Goal: Information Seeking & Learning: Learn about a topic

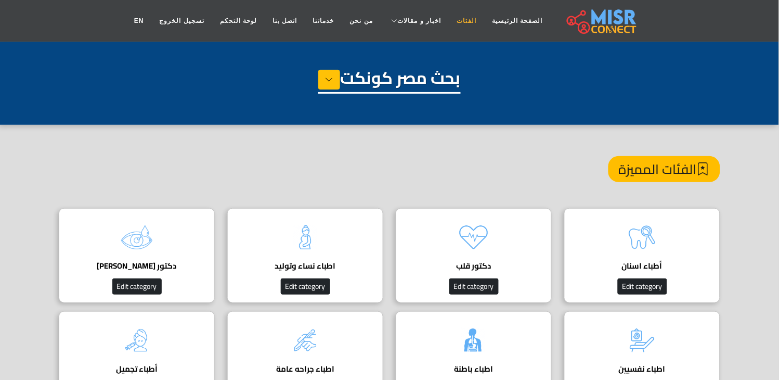
click at [458, 18] on link "الفئات" at bounding box center [466, 21] width 35 height 20
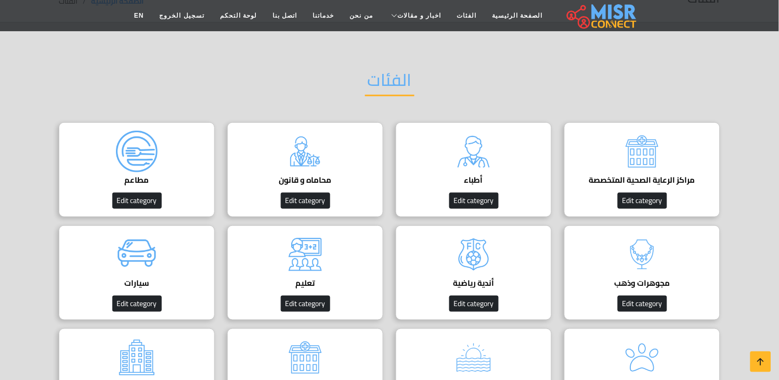
scroll to position [58, 0]
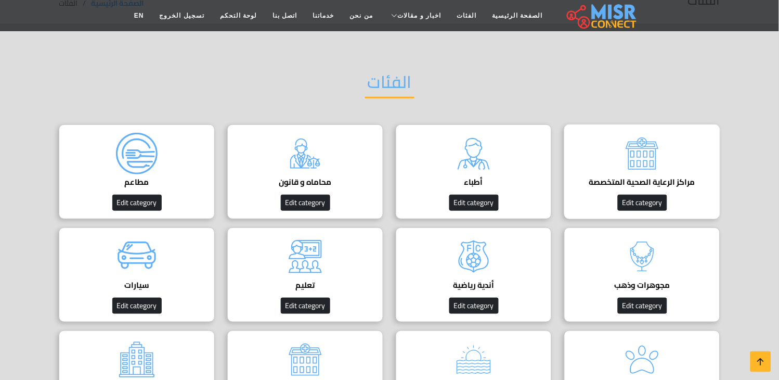
click at [662, 177] on h4 "مراكز الرعاية الصحية المتخصصة" at bounding box center [642, 181] width 124 height 9
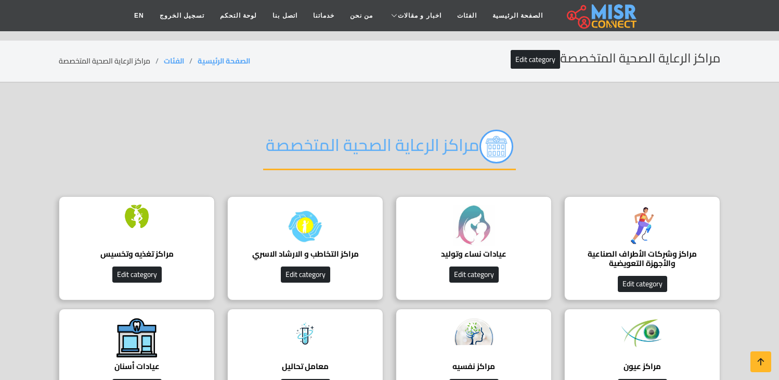
scroll to position [115, 0]
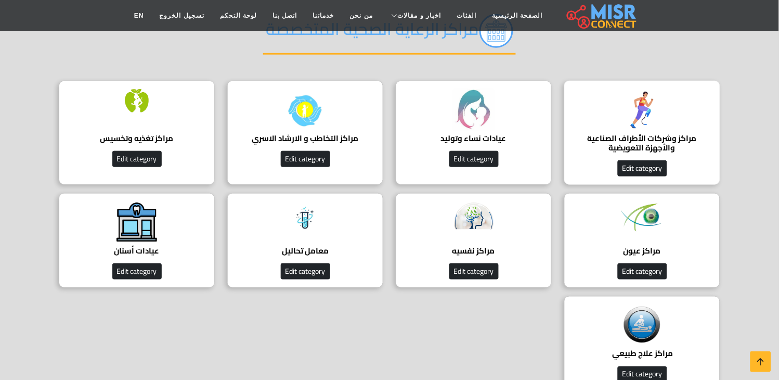
click at [640, 134] on h4 "مراكز وشركات الأطراف الصناعية والأجهزة التعويضية" at bounding box center [642, 143] width 124 height 19
click at [663, 134] on h4 "مراكز وشركات الأطراف الصناعية والأجهزة التعويضية" at bounding box center [642, 143] width 124 height 19
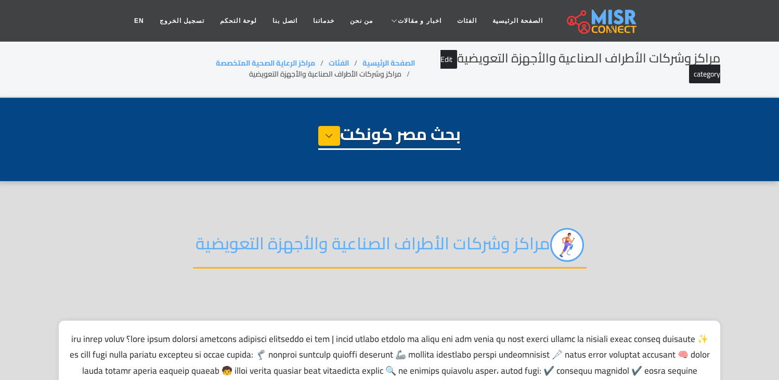
select select "**********"
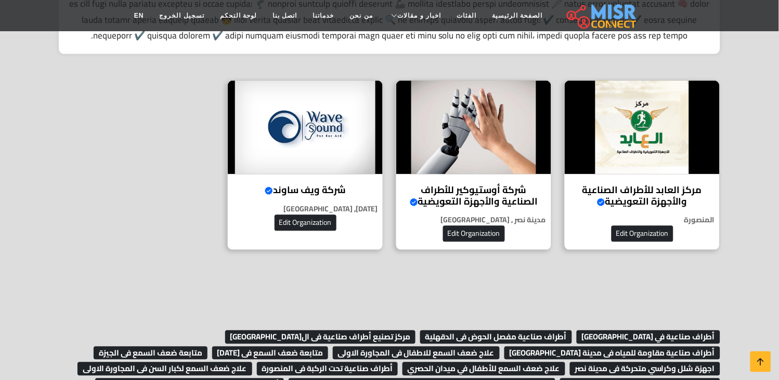
scroll to position [462, 0]
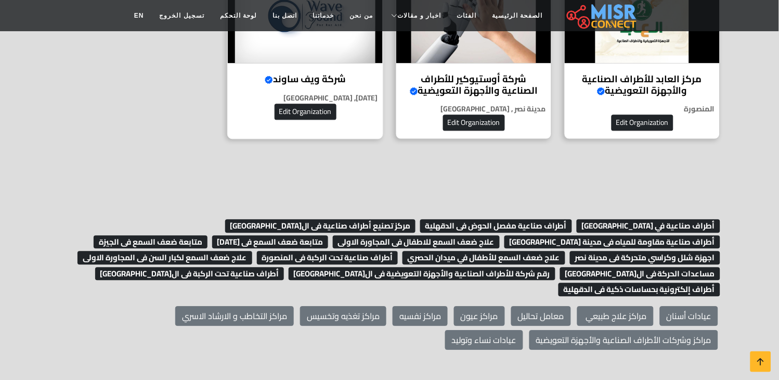
click at [318, 58] on img at bounding box center [305, 16] width 155 height 94
click at [319, 68] on div "شركة ويف ساوند Verified account ويف ساوند – سماعات ضعف السمع الألمانية المعتمدة…" at bounding box center [305, 54] width 156 height 170
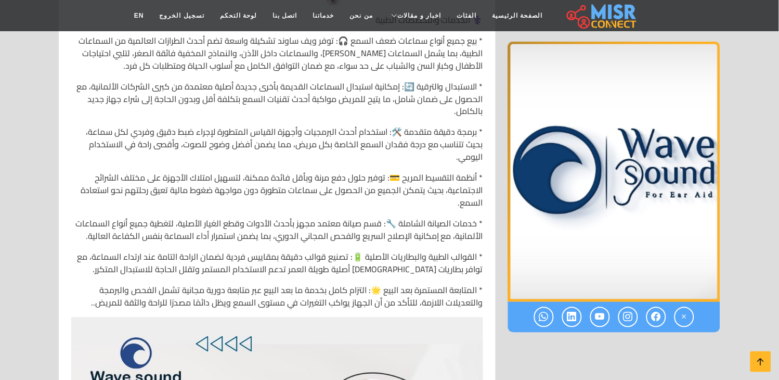
scroll to position [2081, 0]
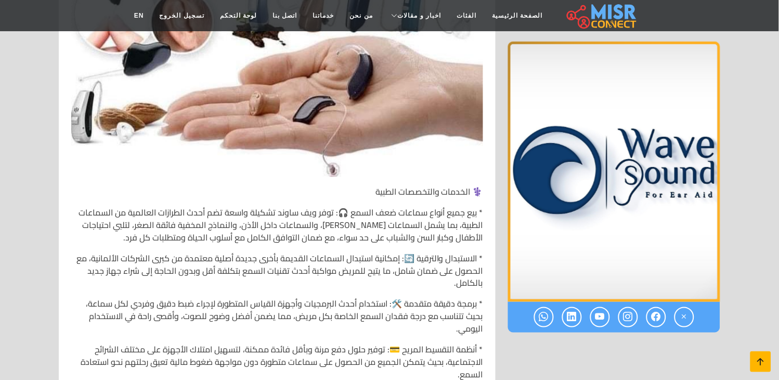
click at [754, 359] on icon at bounding box center [761, 361] width 15 height 15
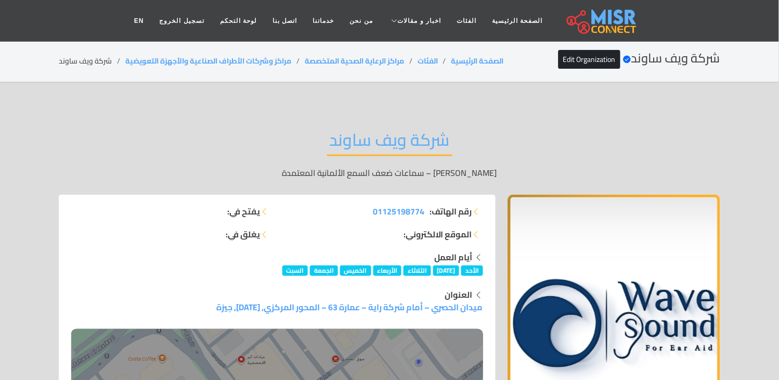
click at [406, 130] on h2 "شركة ويف ساوند" at bounding box center [389, 143] width 125 height 27
click at [410, 140] on h2 "شركة ويف ساوند" at bounding box center [389, 143] width 125 height 27
click at [410, 141] on h2 "شركة ويف ساوند" at bounding box center [389, 143] width 125 height 27
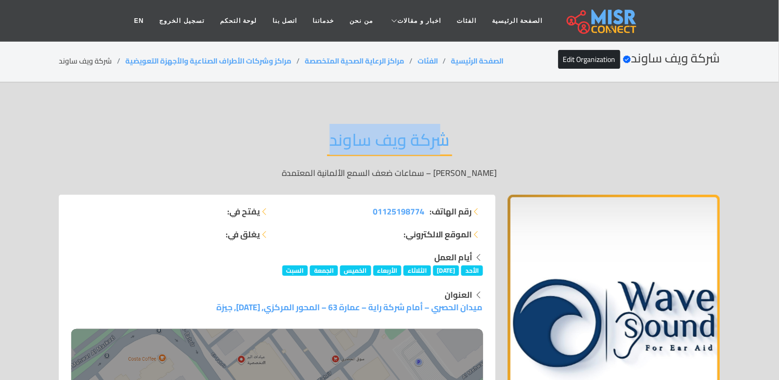
click at [410, 141] on h2 "شركة ويف ساوند" at bounding box center [389, 143] width 125 height 27
copy div "شركة ويف ساوند"
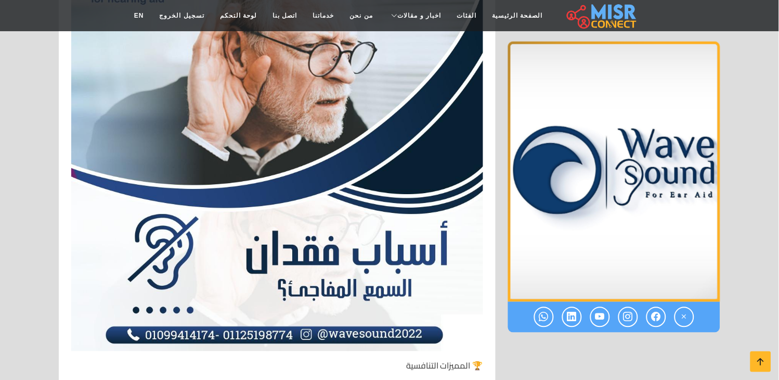
scroll to position [3121, 0]
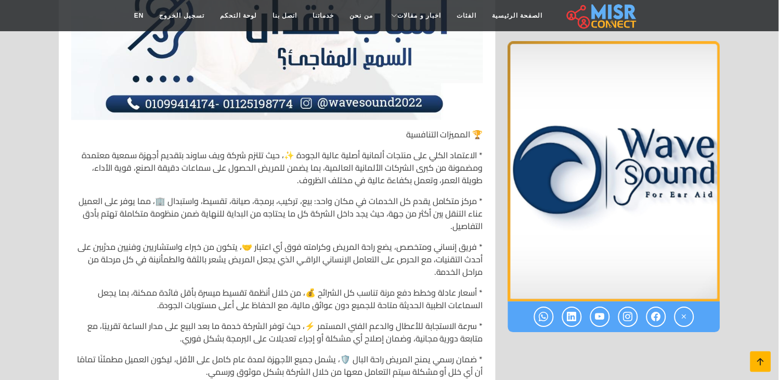
click at [763, 362] on icon at bounding box center [761, 361] width 15 height 15
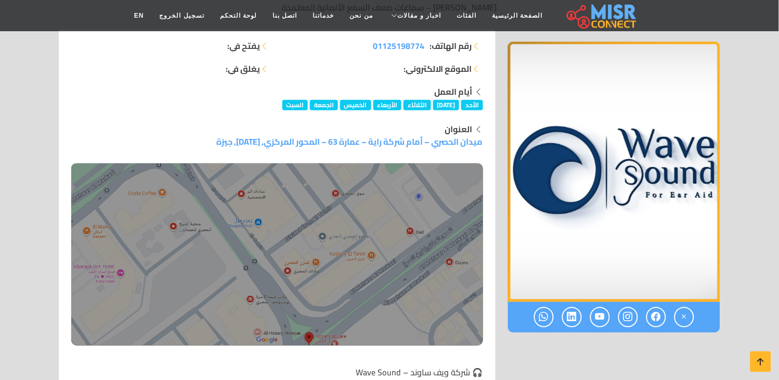
scroll to position [0, 0]
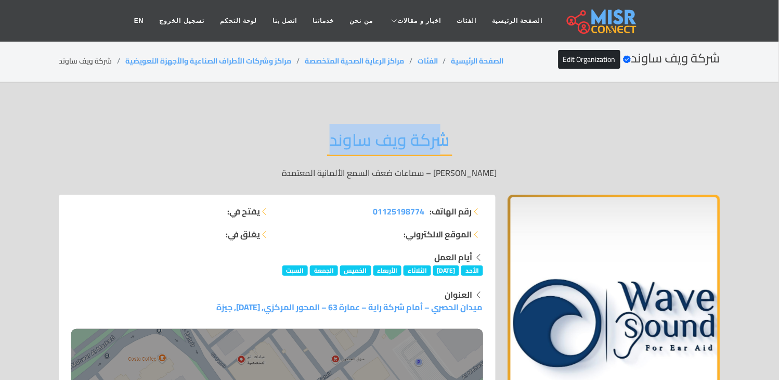
copy div "شركة ويف ساوند"
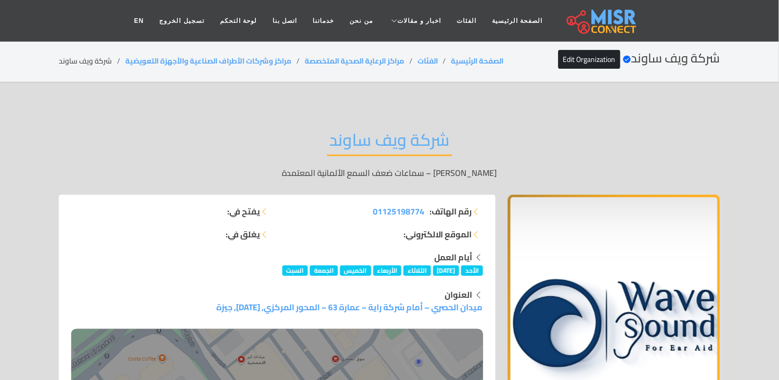
click at [91, 56] on li "شركة ويف ساوند" at bounding box center [92, 61] width 67 height 11
drag, startPoint x: 300, startPoint y: 59, endPoint x: 122, endPoint y: 59, distance: 177.4
click at [122, 59] on ol "الصفحة الرئيسية الفئات مراكز الرعاية الصحية المتخصصة مراكز وشركات الأطراف الصنا…" at bounding box center [281, 61] width 445 height 11
copy ol "مراكز وشركات الأطراف الصناعية والأجهزة التعويضية"
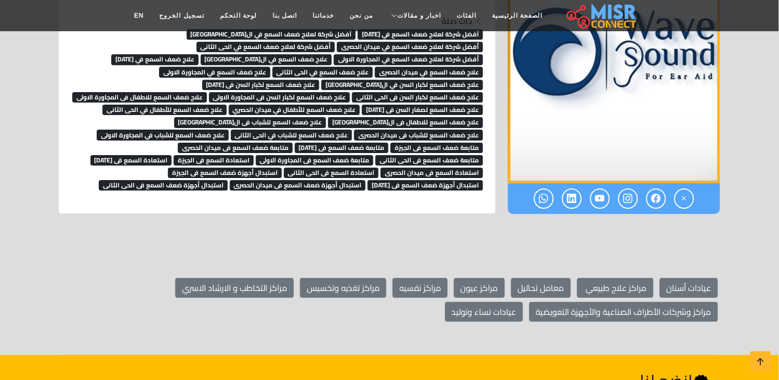
scroll to position [7684, 0]
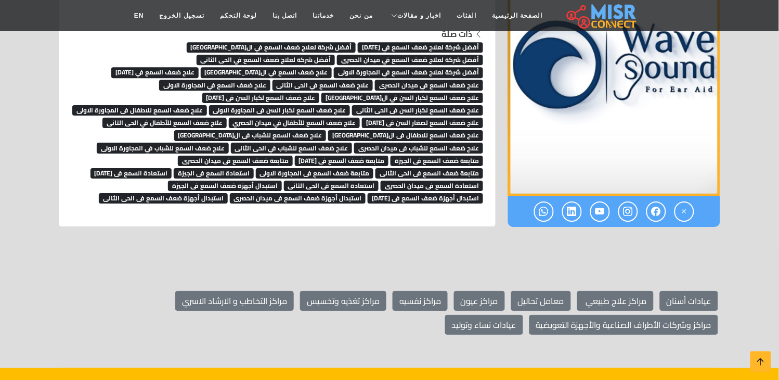
click at [293, 156] on span "متابعة ضعف السمع فى ميدان الحصرى" at bounding box center [235, 161] width 115 height 10
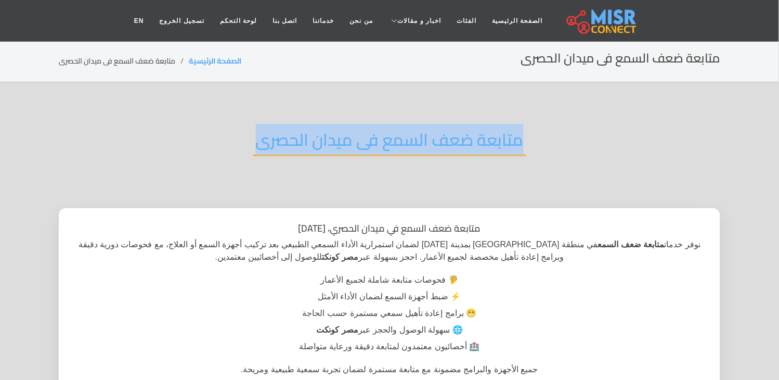
drag, startPoint x: 532, startPoint y: 132, endPoint x: 256, endPoint y: 133, distance: 275.2
click at [256, 136] on div "متابعة ضعف السمع فى ميدان الحصرى" at bounding box center [390, 148] width 662 height 68
copy h2 "متابعة ضعف السمع فى ميدان الحصرى"
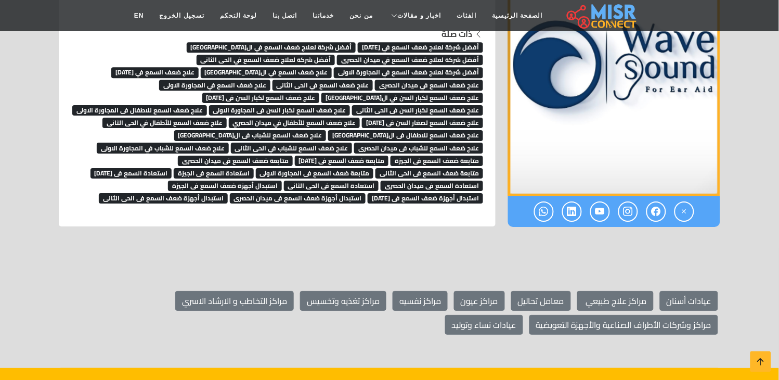
scroll to position [7626, 0]
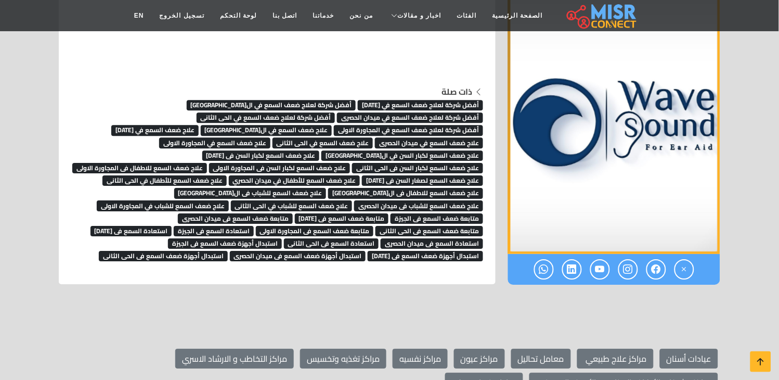
click at [750, 365] on section "عيادات أسنان مراكز علاج طبيعي ‎ معامل تحاليل مراكز عيون مراكز نفسيه مراكز تغذيه…" at bounding box center [389, 370] width 779 height 110
click at [754, 365] on icon at bounding box center [761, 361] width 15 height 15
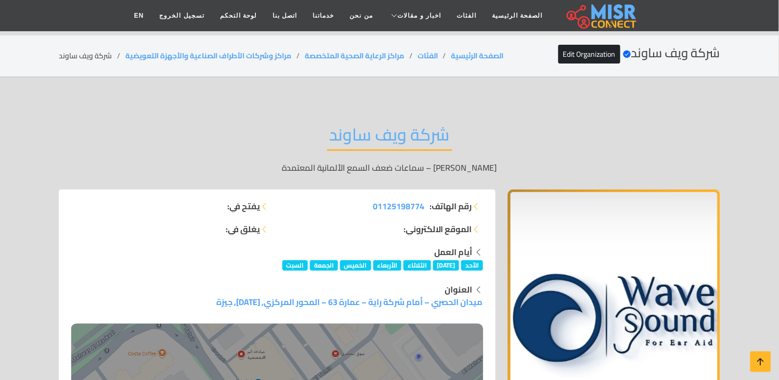
scroll to position [0, 0]
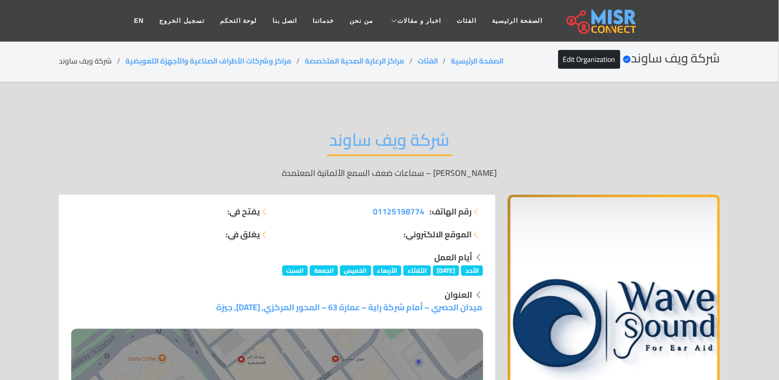
click at [87, 56] on li "شركة ويف ساوند" at bounding box center [92, 61] width 67 height 11
copy main "شركة ويف ساوند"
drag, startPoint x: 290, startPoint y: 61, endPoint x: 126, endPoint y: 63, distance: 163.9
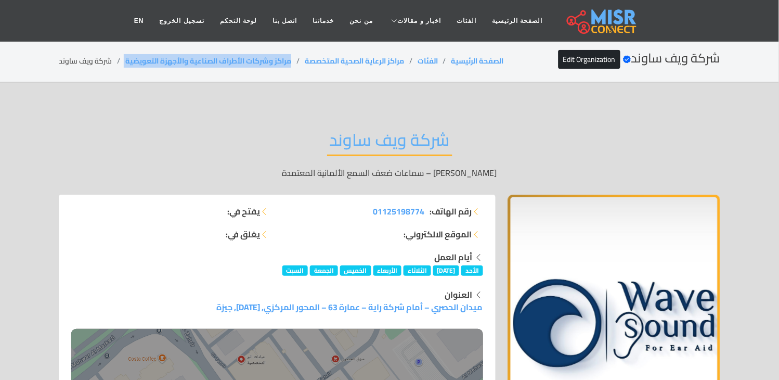
click at [126, 63] on ol "الصفحة الرئيسية الفئات مراكز الرعاية الصحية المتخصصة مراكز وشركات الأطراف الصنا…" at bounding box center [281, 61] width 445 height 11
copy ol "مراكز وشركات الأطراف الصناعية والأجهزة التعويضية"
click at [92, 63] on li "شركة ويف ساوند" at bounding box center [92, 61] width 67 height 11
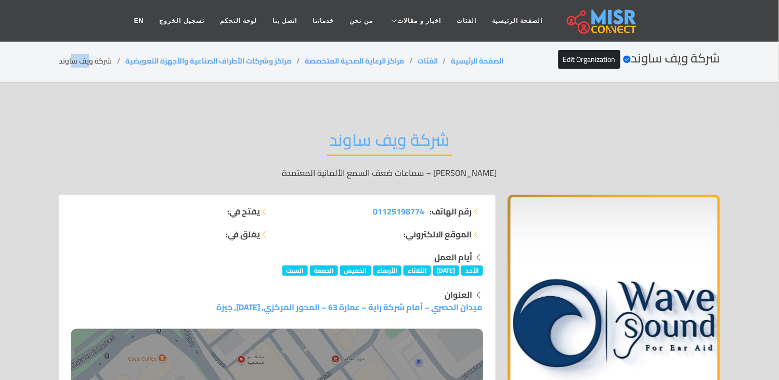
click at [92, 63] on li "شركة ويف ساوند" at bounding box center [92, 61] width 67 height 11
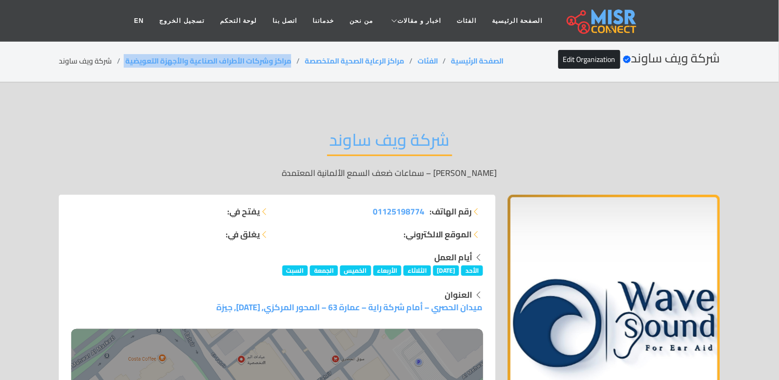
drag, startPoint x: 300, startPoint y: 58, endPoint x: 125, endPoint y: 66, distance: 174.4
click at [125, 66] on ol "الصفحة الرئيسية الفئات مراكز الرعاية الصحية المتخصصة مراكز وشركات الأطراف الصنا…" at bounding box center [281, 61] width 445 height 11
copy ol "مراكز وشركات الأطراف الصناعية والأجهزة التعويضية"
click at [100, 59] on li "شركة ويف ساوند" at bounding box center [92, 61] width 67 height 11
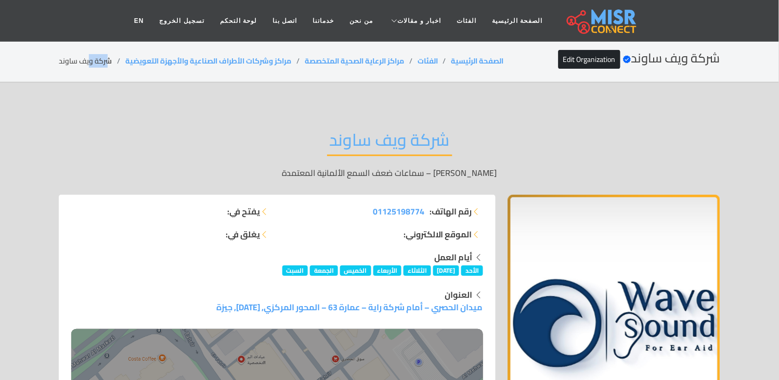
click at [100, 59] on li "شركة ويف ساوند" at bounding box center [92, 61] width 67 height 11
click at [100, 58] on li "شركة ويف ساوند" at bounding box center [92, 61] width 67 height 11
copy main "شركة ويف ساوند"
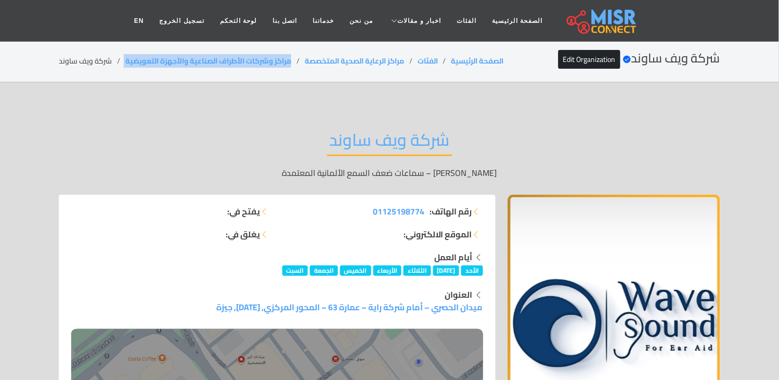
copy ol "مراكز وشركات الأطراف الصناعية والأجهزة التعويضية"
drag, startPoint x: 301, startPoint y: 59, endPoint x: 126, endPoint y: 60, distance: 174.3
click at [126, 60] on ol "الصفحة الرئيسية الفئات مراكز الرعاية الصحية المتخصصة مراكز وشركات الأطراف الصنا…" at bounding box center [281, 61] width 445 height 11
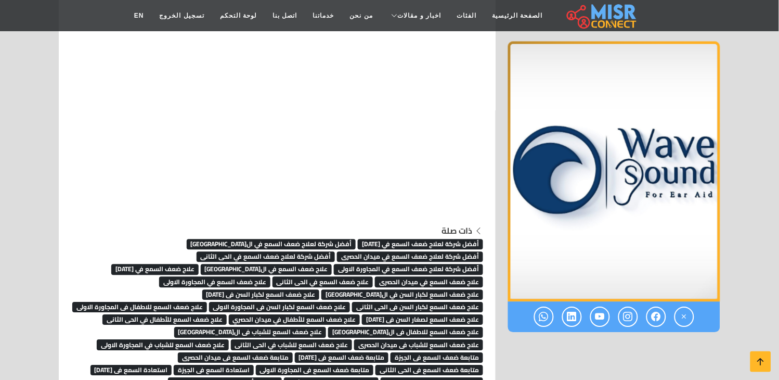
scroll to position [7529, 0]
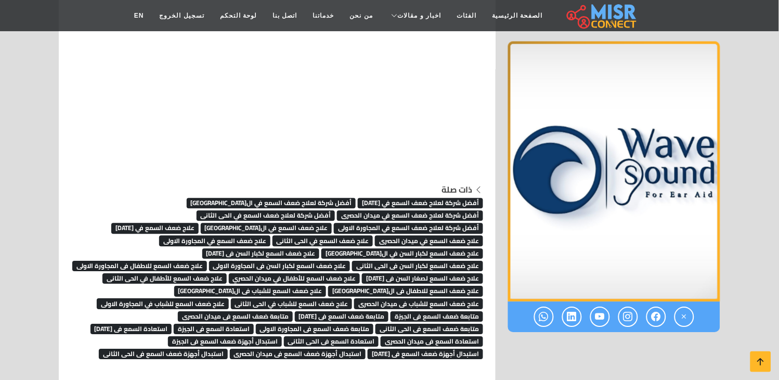
click at [375, 235] on span "علاج ضعف السمع في ميدان الحصرى" at bounding box center [429, 240] width 108 height 10
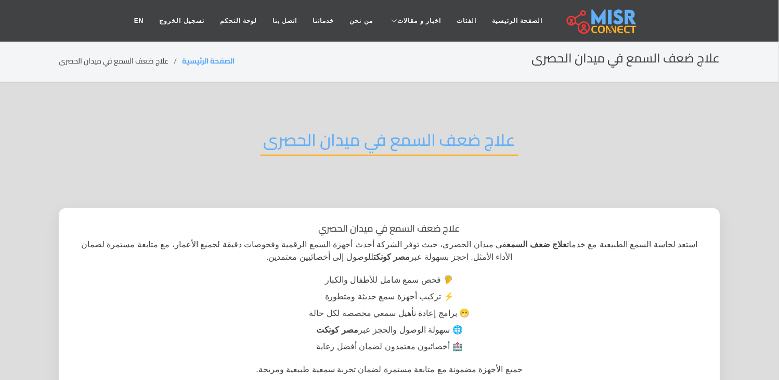
click at [475, 142] on h2 "علاج ضعف السمع في ميدان الحصرى" at bounding box center [390, 143] width 258 height 27
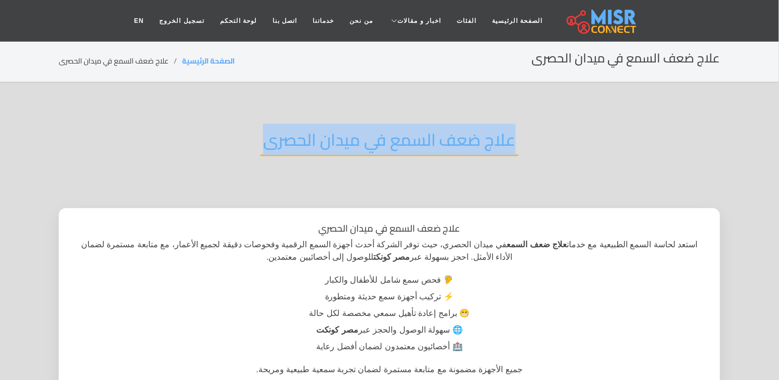
click at [475, 142] on h2 "علاج ضعف السمع في ميدان الحصرى" at bounding box center [390, 143] width 258 height 27
copy div "علاج ضعف السمع في ميدان الحصرى"
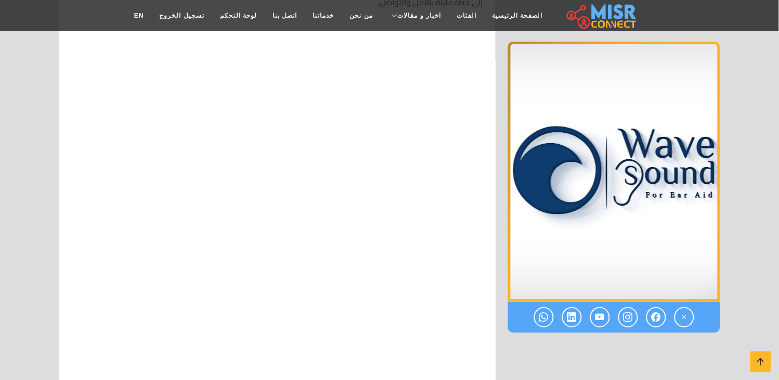
scroll to position [7009, 0]
click at [755, 357] on icon at bounding box center [761, 361] width 15 height 15
click at [762, 360] on icon at bounding box center [761, 361] width 15 height 15
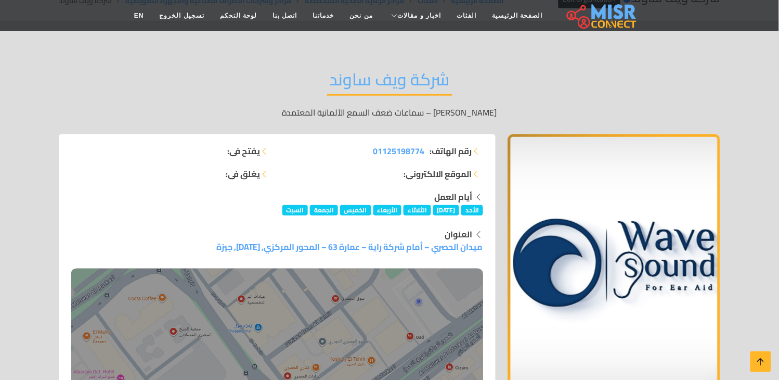
scroll to position [0, 0]
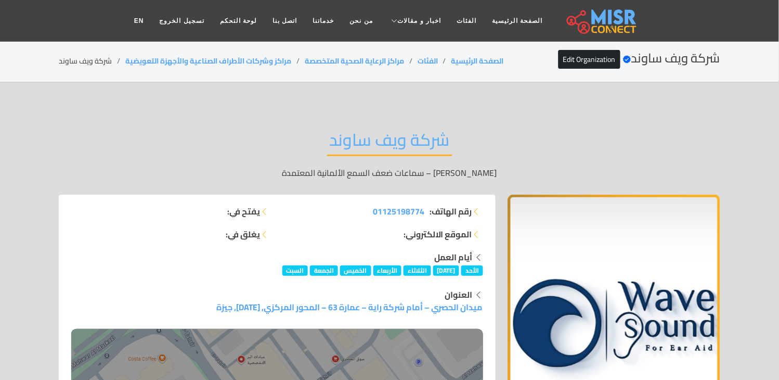
click at [80, 59] on li "شركة ويف ساوند" at bounding box center [92, 61] width 67 height 11
click at [81, 59] on li "شركة ويف ساوند" at bounding box center [92, 61] width 67 height 11
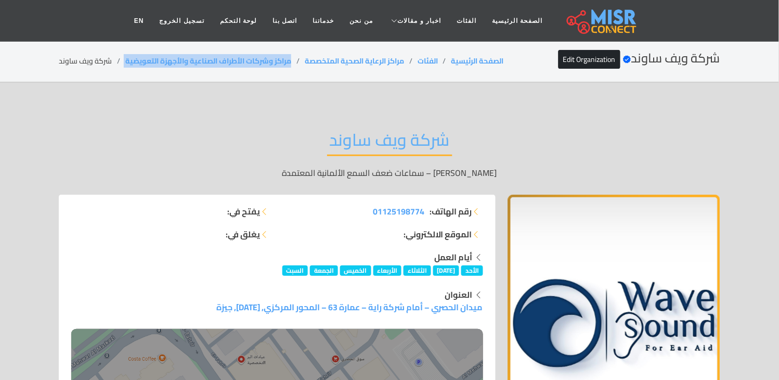
drag, startPoint x: 294, startPoint y: 61, endPoint x: 123, endPoint y: 64, distance: 171.2
click at [123, 64] on ol "الصفحة الرئيسية الفئات مراكز الرعاية الصحية المتخصصة مراكز وشركات الأطراف الصنا…" at bounding box center [281, 61] width 445 height 11
copy ol "مراكز وشركات الأطراف الصناعية والأجهزة التعويضية"
click at [82, 60] on li "شركة ويف ساوند" at bounding box center [92, 61] width 67 height 11
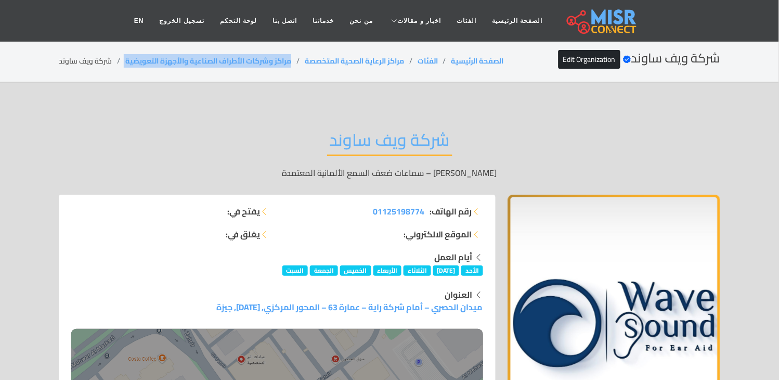
drag, startPoint x: 294, startPoint y: 59, endPoint x: 125, endPoint y: 63, distance: 169.1
click at [125, 63] on ol "الصفحة الرئيسية الفئات مراكز الرعاية الصحية المتخصصة مراكز وشركات الأطراف الصنا…" at bounding box center [281, 61] width 445 height 11
copy ol "مراكز وشركات الأطراف الصناعية والأجهزة التعويضية"
click at [72, 65] on li "شركة ويف ساوند" at bounding box center [92, 61] width 67 height 11
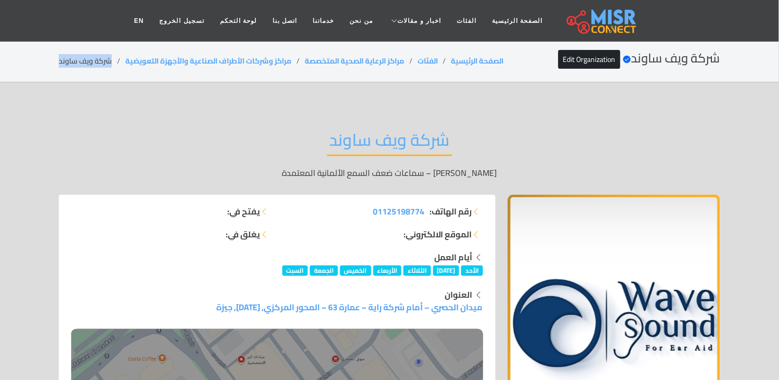
click at [72, 65] on li "شركة ويف ساوند" at bounding box center [92, 61] width 67 height 11
copy main "شركة ويف ساوند"
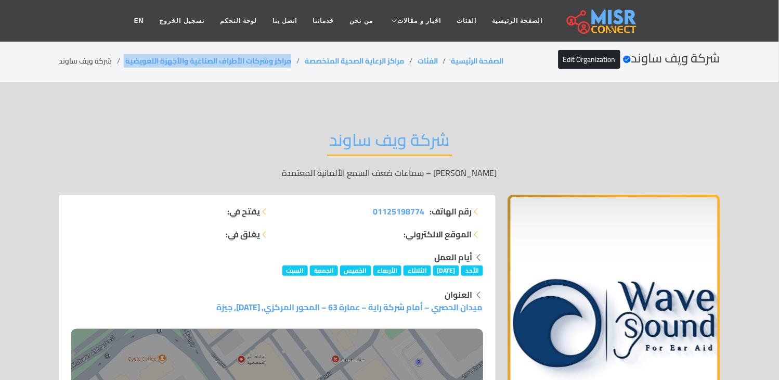
drag, startPoint x: 297, startPoint y: 60, endPoint x: 123, endPoint y: 59, distance: 174.3
click at [123, 59] on ol "الصفحة الرئيسية الفئات مراكز الرعاية الصحية المتخصصة مراكز وشركات الأطراف الصنا…" at bounding box center [281, 61] width 445 height 11
copy ol "مراكز وشركات الأطراف الصناعية والأجهزة التعويضية"
click at [87, 59] on li "شركة ويف ساوند" at bounding box center [92, 61] width 67 height 11
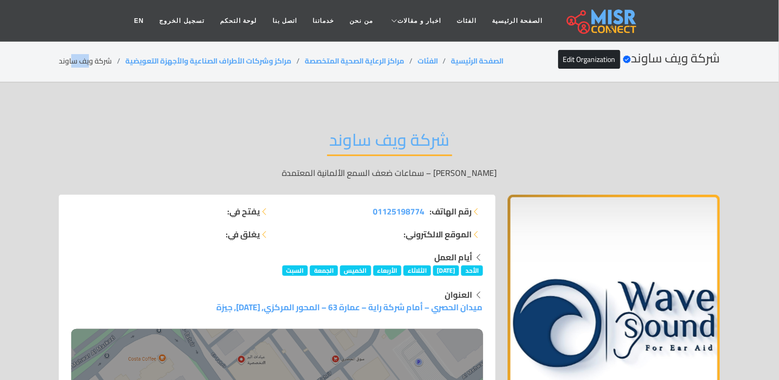
click at [87, 59] on li "شركة ويف ساوند" at bounding box center [92, 61] width 67 height 11
copy main "شركة ويف ساوند"
drag, startPoint x: 222, startPoint y: 76, endPoint x: 237, endPoint y: 75, distance: 15.2
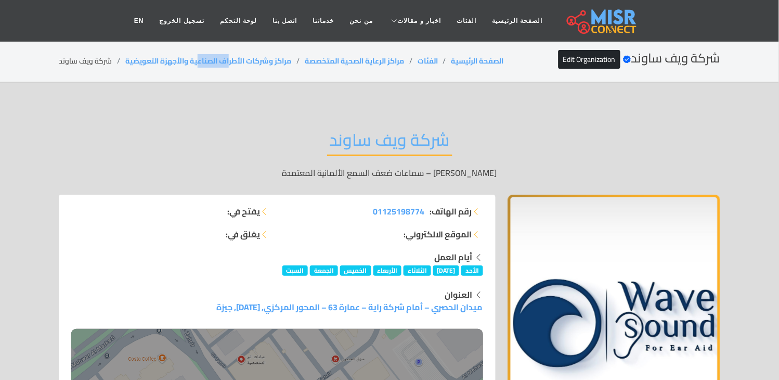
click at [237, 75] on section "شركة ويف ساوند Verified account Edit Organization الصفحة الرئيسية الفئات مراكز …" at bounding box center [389, 62] width 779 height 42
click at [295, 58] on li "مراكز وشركات الأطراف الصناعية والأجهزة التعويضية" at bounding box center [214, 61] width 179 height 11
drag, startPoint x: 295, startPoint y: 58, endPoint x: 121, endPoint y: 59, distance: 174.3
click at [121, 59] on ol "الصفحة الرئيسية الفئات مراكز الرعاية الصحية المتخصصة مراكز وشركات الأطراف الصنا…" at bounding box center [281, 61] width 445 height 11
copy ol "مراكز وشركات الأطراف الصناعية والأجهزة التعويضية"
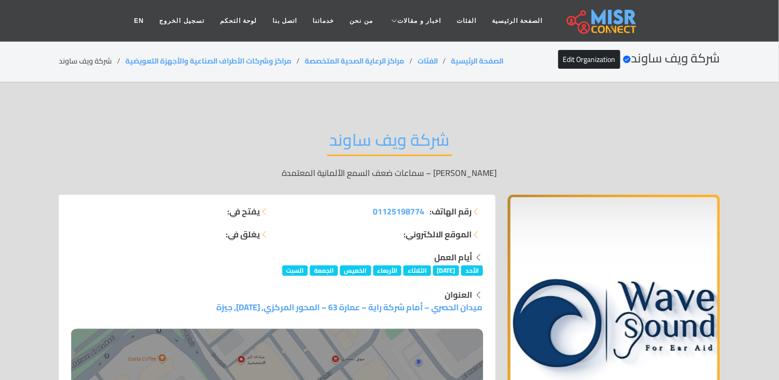
click at [71, 63] on li "شركة ويف ساوند" at bounding box center [92, 61] width 67 height 11
click at [72, 63] on li "شركة ويف ساوند" at bounding box center [92, 61] width 67 height 11
click at [303, 56] on li "مراكز وشركات الأطراف الصناعية والأجهزة التعويضية" at bounding box center [214, 61] width 179 height 11
drag, startPoint x: 299, startPoint y: 58, endPoint x: 126, endPoint y: 61, distance: 172.7
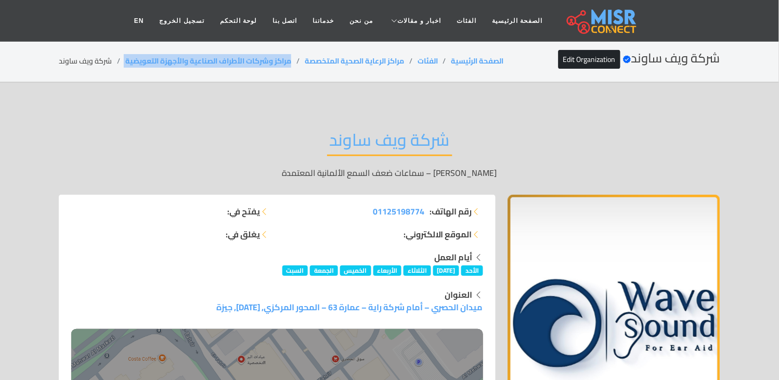
click at [126, 61] on ol "الصفحة الرئيسية الفئات مراكز الرعاية الصحية المتخصصة مراكز وشركات الأطراف الصنا…" at bounding box center [281, 61] width 445 height 11
copy ol "مراكز وشركات الأطراف الصناعية والأجهزة التعويضية"
click at [99, 56] on li "شركة ويف ساوند" at bounding box center [92, 61] width 67 height 11
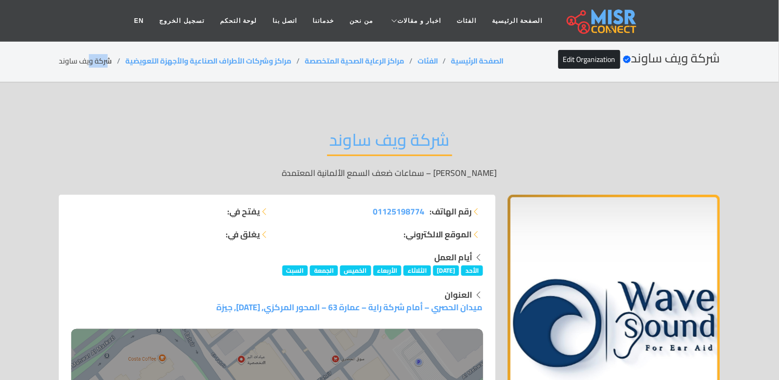
click at [99, 56] on li "شركة ويف ساوند" at bounding box center [92, 61] width 67 height 11
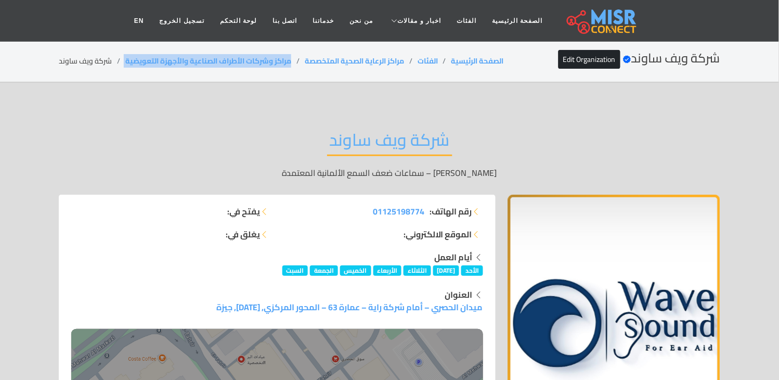
drag, startPoint x: 299, startPoint y: 61, endPoint x: 123, endPoint y: 63, distance: 175.8
click at [123, 63] on ol "الصفحة الرئيسية الفئات مراكز الرعاية الصحية المتخصصة مراكز وشركات الأطراف الصنا…" at bounding box center [281, 61] width 445 height 11
click at [89, 56] on li "شركة ويف ساوند" at bounding box center [92, 61] width 67 height 11
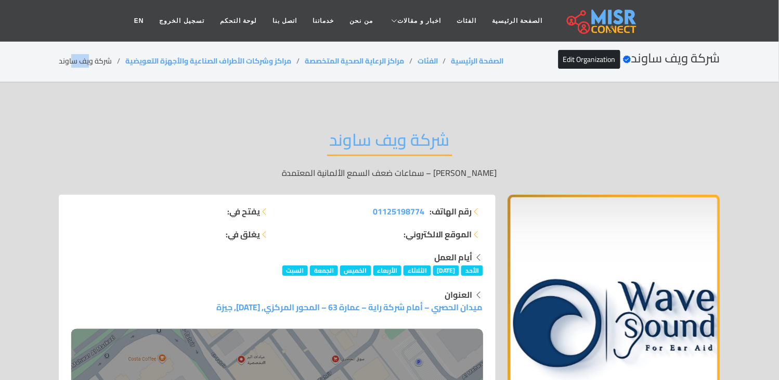
click at [89, 56] on li "شركة ويف ساوند" at bounding box center [92, 61] width 67 height 11
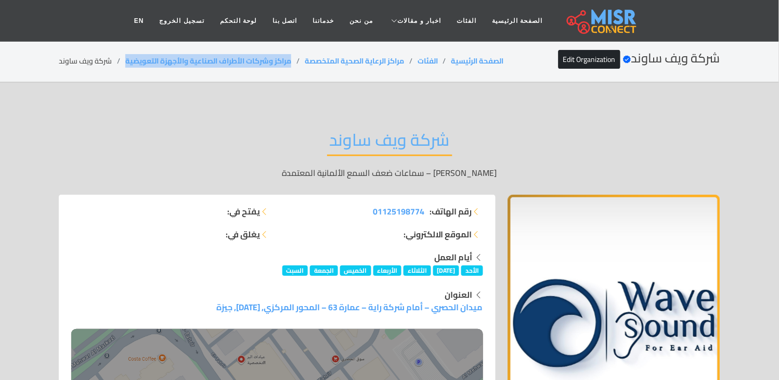
drag, startPoint x: 298, startPoint y: 58, endPoint x: 127, endPoint y: 69, distance: 170.4
click at [127, 69] on div "شركة ويف ساوند Verified account Edit Organization الصفحة الرئيسية الفئات مراكز …" at bounding box center [390, 61] width 662 height 20
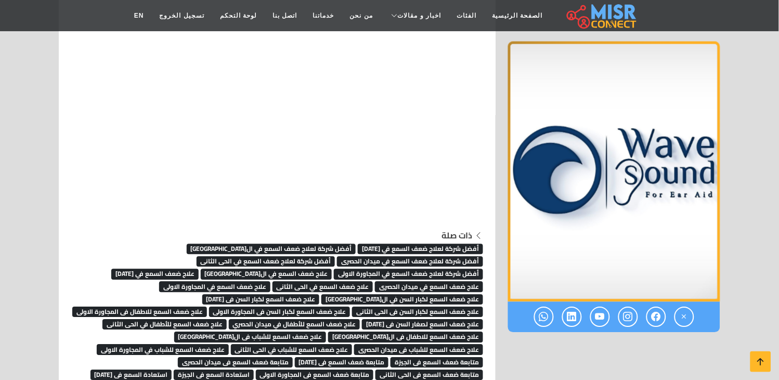
scroll to position [7389, 0]
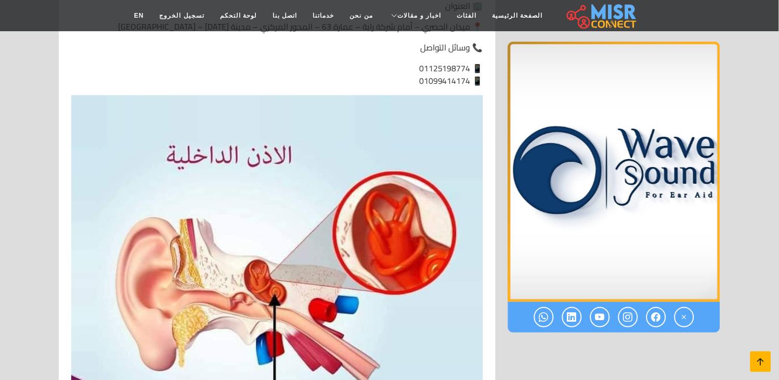
click at [767, 362] on icon at bounding box center [761, 361] width 15 height 15
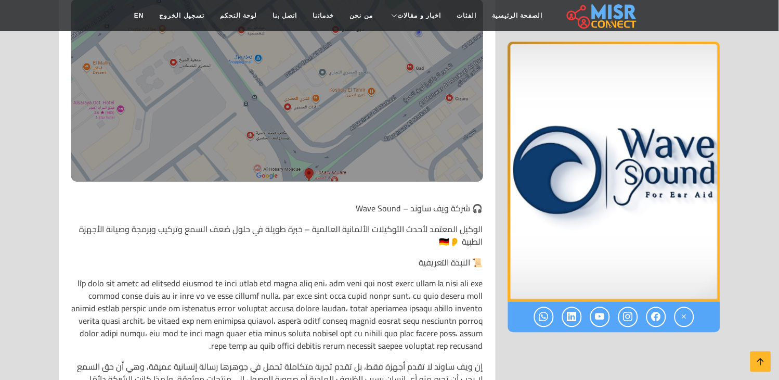
scroll to position [0, 0]
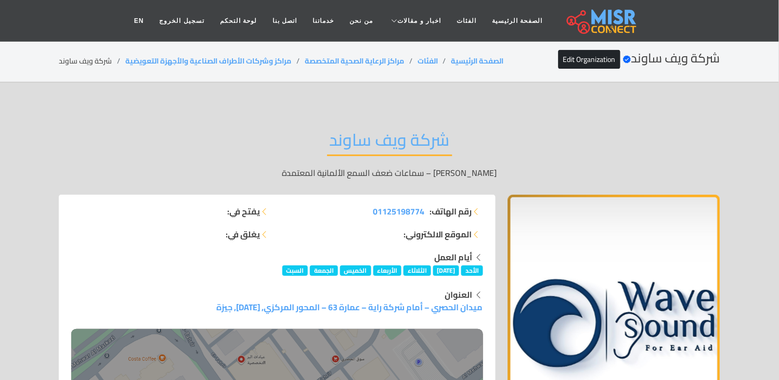
click at [97, 56] on li "شركة ويف ساوند" at bounding box center [92, 61] width 67 height 11
drag, startPoint x: 295, startPoint y: 60, endPoint x: 128, endPoint y: 61, distance: 167.5
click at [128, 61] on li "مراكز وشركات الأطراف الصناعية والأجهزة التعويضية" at bounding box center [214, 61] width 179 height 11
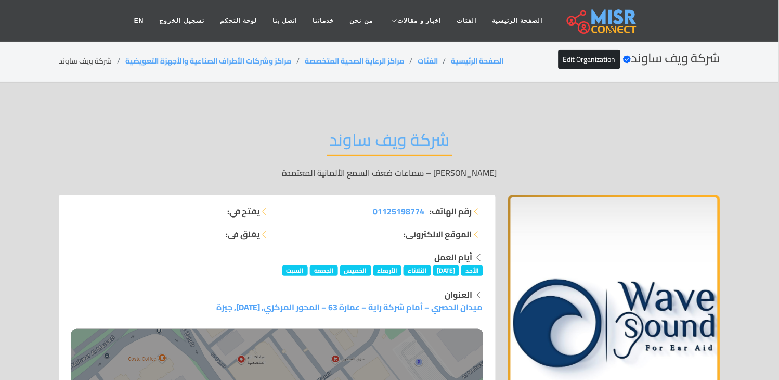
click at [95, 58] on li "شركة ويف ساوند" at bounding box center [92, 61] width 67 height 11
drag, startPoint x: 296, startPoint y: 58, endPoint x: 128, endPoint y: 60, distance: 168.0
click at [128, 60] on li "مراكز وشركات الأطراف الصناعية والأجهزة التعويضية" at bounding box center [214, 61] width 179 height 11
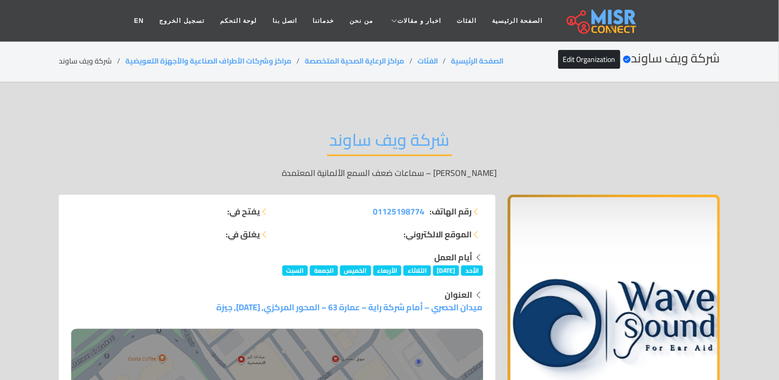
click at [75, 62] on li "شركة ويف ساوند" at bounding box center [92, 61] width 67 height 11
drag, startPoint x: 296, startPoint y: 60, endPoint x: 121, endPoint y: 64, distance: 175.9
click at [121, 64] on ol "الصفحة الرئيسية الفئات مراكز الرعاية الصحية المتخصصة مراكز وشركات الأطراف الصنا…" at bounding box center [281, 61] width 445 height 11
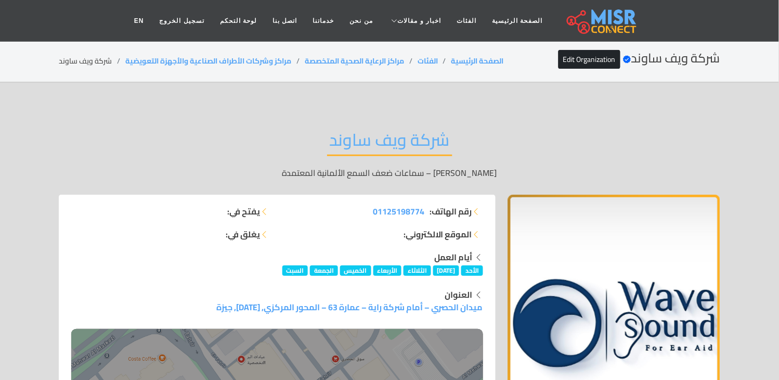
click at [87, 56] on li "شركة ويف ساوند" at bounding box center [92, 61] width 67 height 11
drag, startPoint x: 297, startPoint y: 60, endPoint x: 128, endPoint y: 61, distance: 168.5
click at [128, 60] on li "مراكز وشركات الأطراف الصناعية والأجهزة التعويضية" at bounding box center [214, 61] width 179 height 11
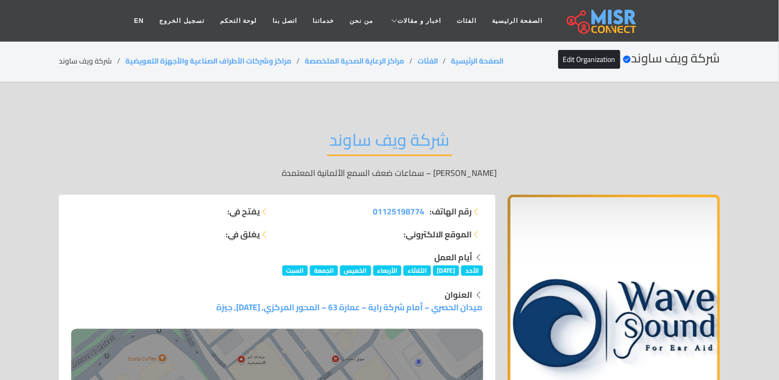
click at [92, 56] on li "شركة ويف ساوند" at bounding box center [92, 61] width 67 height 11
click at [86, 60] on li "شركة ويف ساوند" at bounding box center [92, 61] width 67 height 11
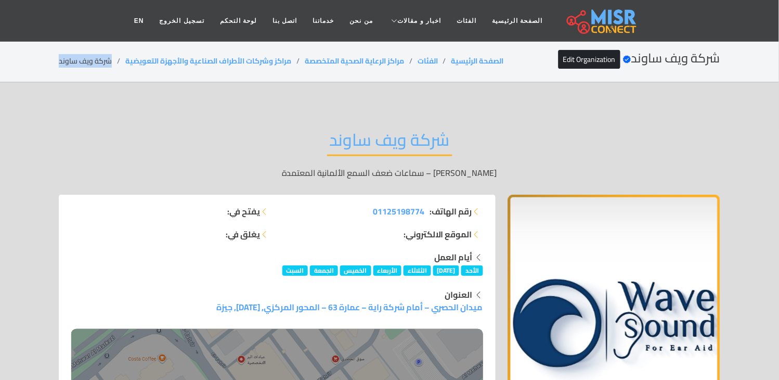
click at [86, 60] on li "شركة ويف ساوند" at bounding box center [92, 61] width 67 height 11
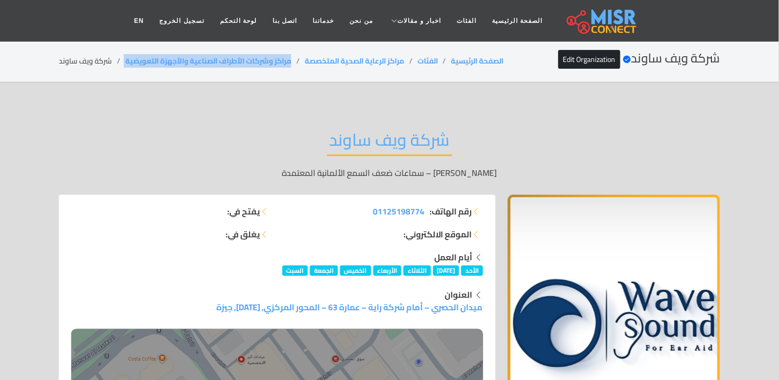
drag, startPoint x: 296, startPoint y: 60, endPoint x: 125, endPoint y: 66, distance: 171.2
click at [125, 66] on ol "الصفحة الرئيسية الفئات مراكز الرعاية الصحية المتخصصة مراكز وشركات الأطراف الصنا…" at bounding box center [281, 61] width 445 height 11
click at [86, 61] on li "شركة ويف ساوند" at bounding box center [92, 61] width 67 height 11
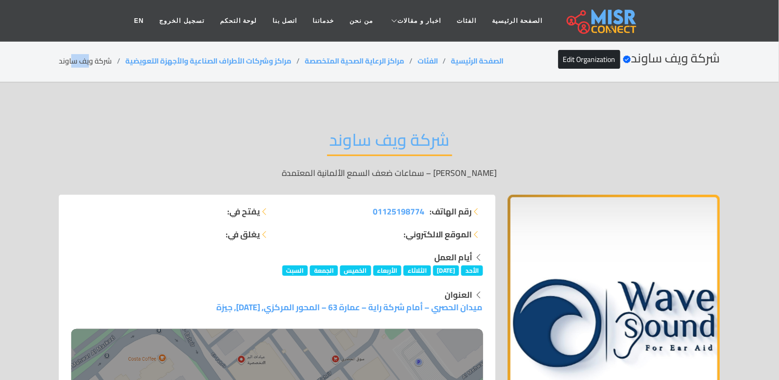
click at [86, 61] on li "شركة ويف ساوند" at bounding box center [92, 61] width 67 height 11
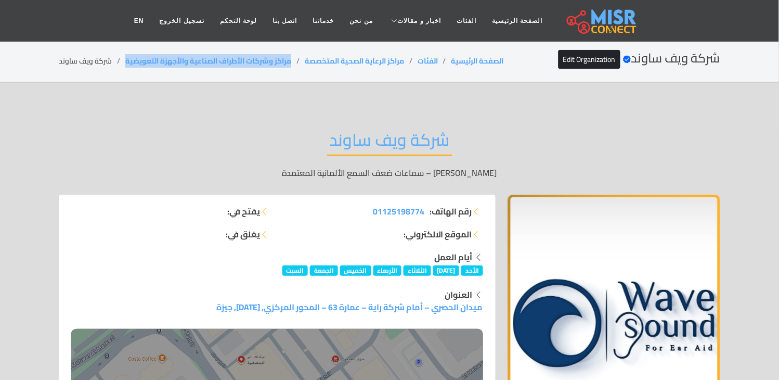
drag, startPoint x: 299, startPoint y: 57, endPoint x: 127, endPoint y: 68, distance: 172.5
click at [127, 68] on div "شركة ويف ساوند Verified account Edit Organization الصفحة الرئيسية الفئات مراكز …" at bounding box center [390, 61] width 662 height 20
click at [101, 56] on li "شركة ويف ساوند" at bounding box center [92, 61] width 67 height 11
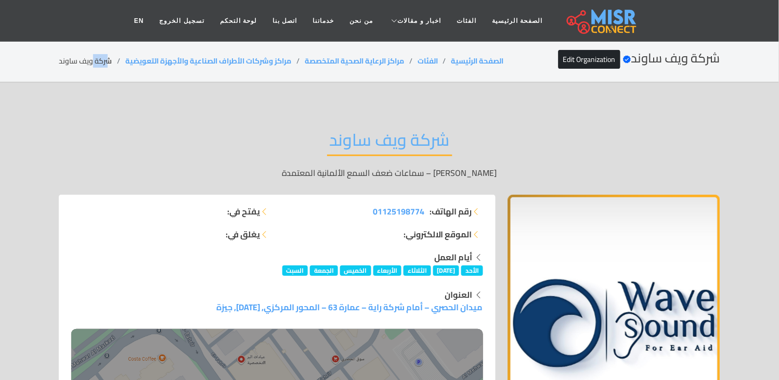
click at [101, 56] on li "شركة ويف ساوند" at bounding box center [92, 61] width 67 height 11
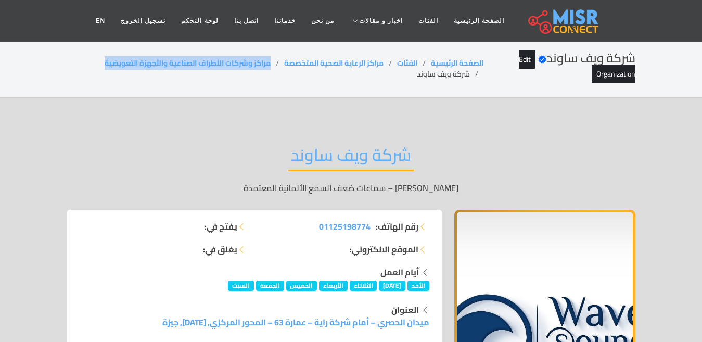
drag, startPoint x: 277, startPoint y: 66, endPoint x: 68, endPoint y: 84, distance: 210.4
click at [69, 84] on div "شركة ويف ساوند Verified account Edit Organization الصفحة الرئيسية الفئات مراكز …" at bounding box center [351, 68] width 568 height 35
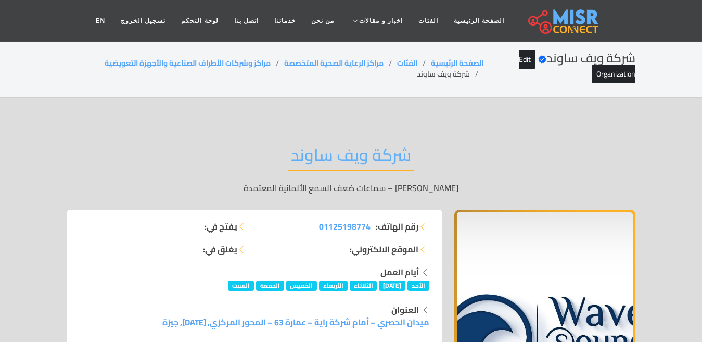
click at [462, 73] on li "شركة ويف ساوند" at bounding box center [450, 74] width 67 height 11
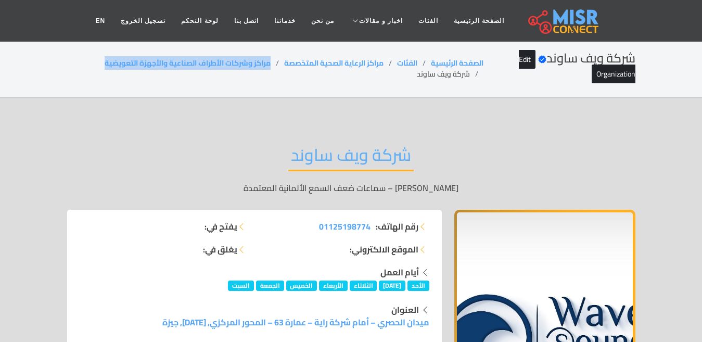
drag, startPoint x: 271, startPoint y: 61, endPoint x: 85, endPoint y: 61, distance: 185.7
click at [85, 61] on ol "الصفحة الرئيسية الفئات مراكز الرعاية الصحية المتخصصة مراكز وشركات الأطراف الصنا…" at bounding box center [275, 69] width 417 height 22
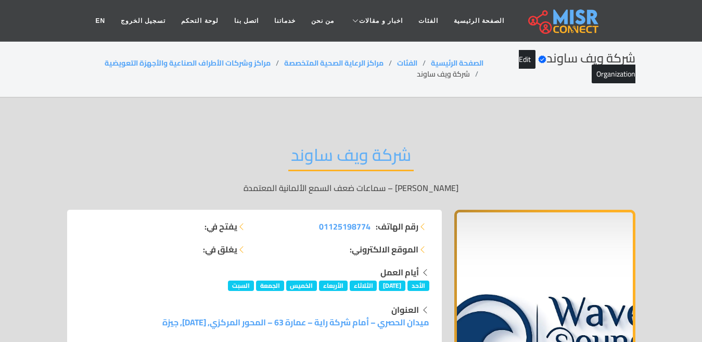
click at [421, 80] on li "شركة ويف ساوند" at bounding box center [450, 74] width 67 height 11
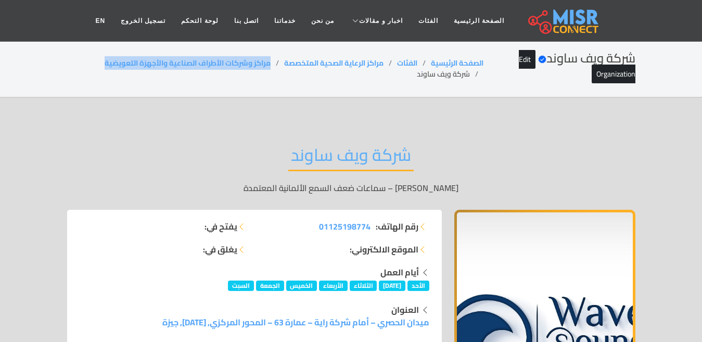
drag, startPoint x: 273, startPoint y: 65, endPoint x: 61, endPoint y: 71, distance: 211.8
click at [61, 71] on div "شركة ويف ساوند Verified account Edit Organization الصفحة الرئيسية الفئات مراكز …" at bounding box center [351, 68] width 593 height 35
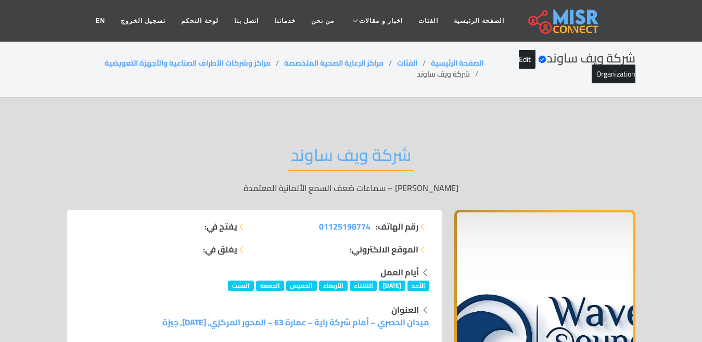
click at [447, 79] on li "شركة ويف ساوند" at bounding box center [450, 74] width 67 height 11
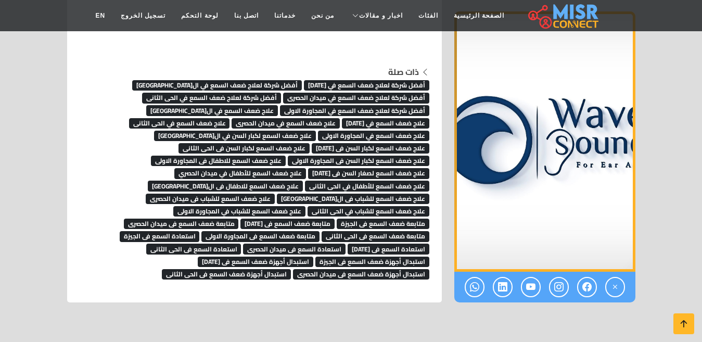
scroll to position [7092, 0]
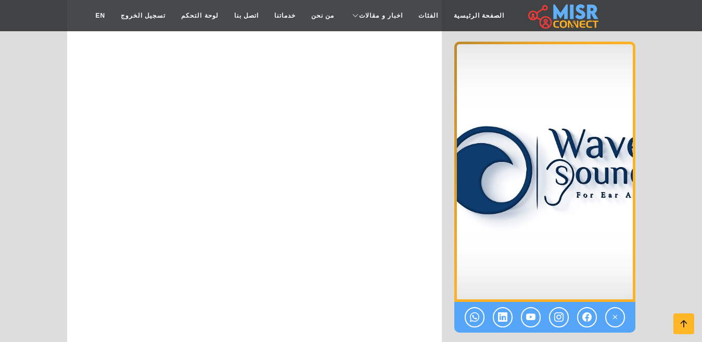
scroll to position [6325, 0]
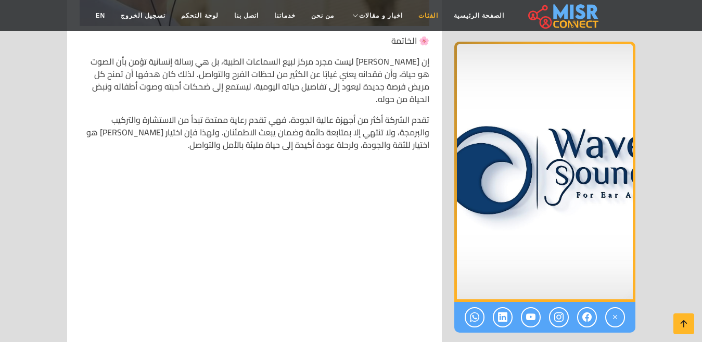
click at [410, 12] on link "الفئات" at bounding box center [427, 16] width 35 height 20
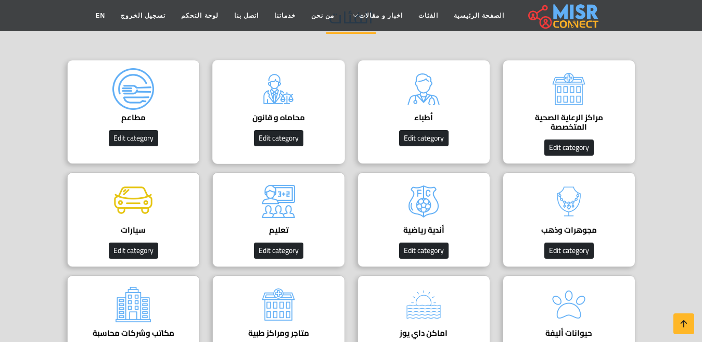
scroll to position [104, 0]
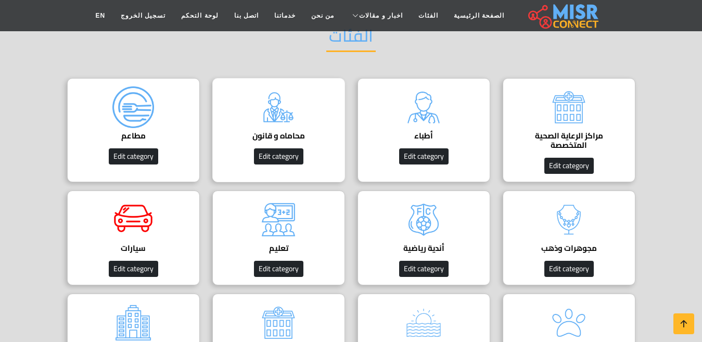
click at [291, 139] on h4 "محاماه و قانون" at bounding box center [278, 135] width 100 height 9
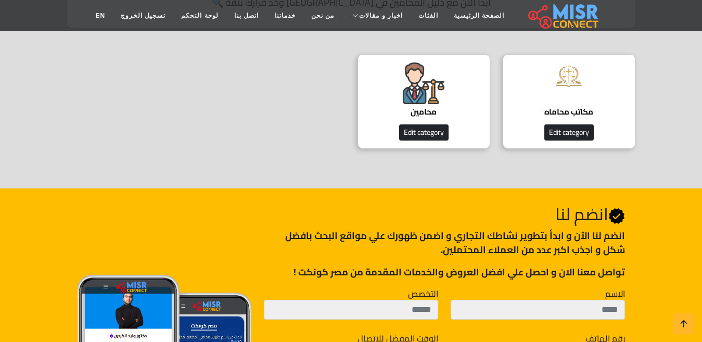
scroll to position [260, 0]
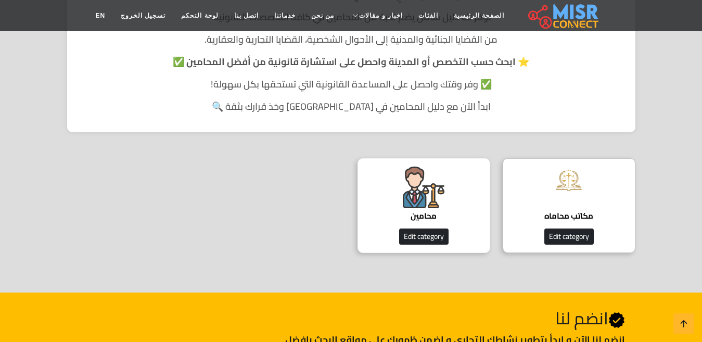
click at [414, 196] on img at bounding box center [424, 187] width 42 height 42
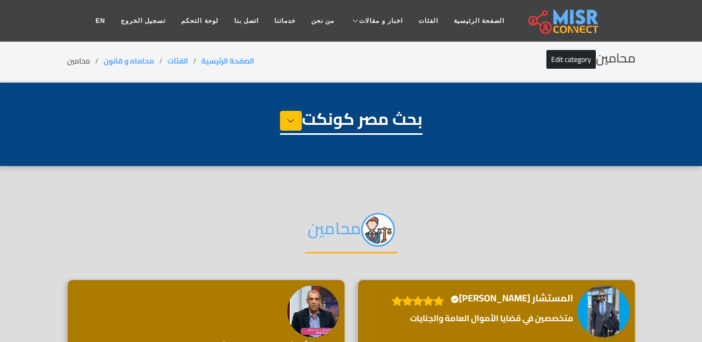
select select "**********"
select select "*******"
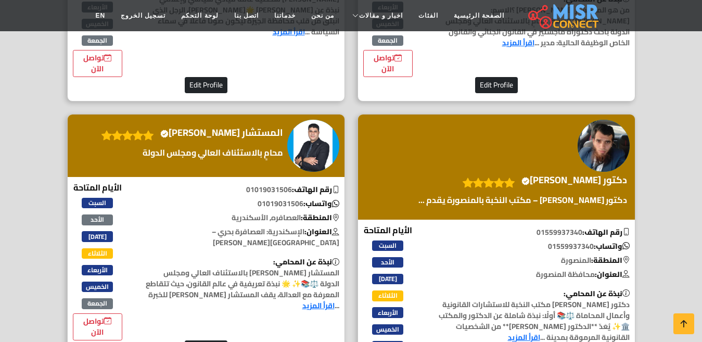
scroll to position [2861, 0]
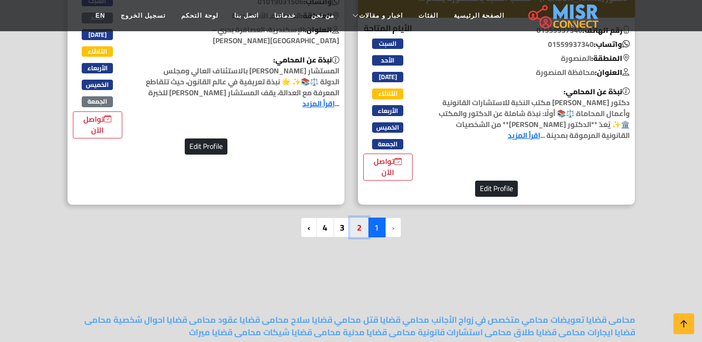
click at [361, 224] on link "2" at bounding box center [359, 227] width 18 height 20
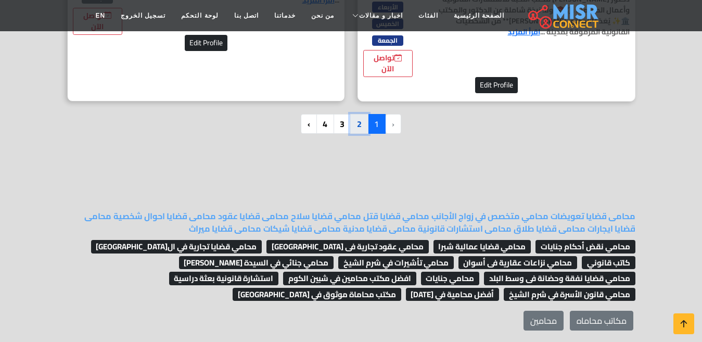
scroll to position [2965, 0]
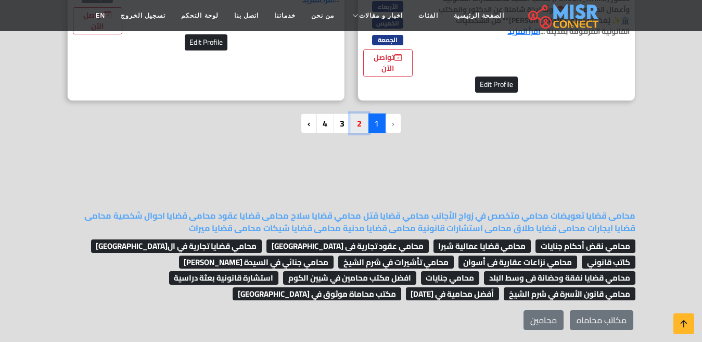
click at [359, 121] on link "2" at bounding box center [359, 123] width 18 height 20
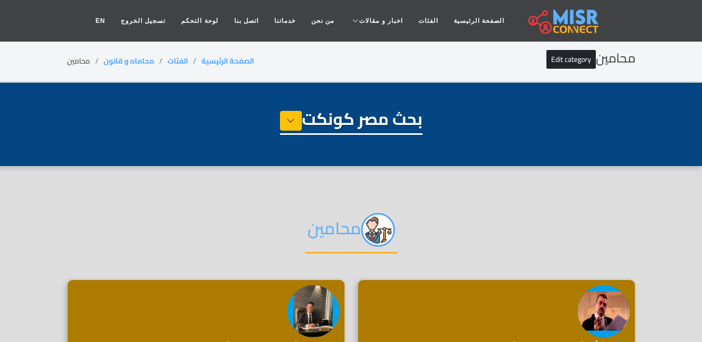
select select "**********"
select select "*******"
click at [414, 18] on link "الفئات" at bounding box center [427, 21] width 35 height 20
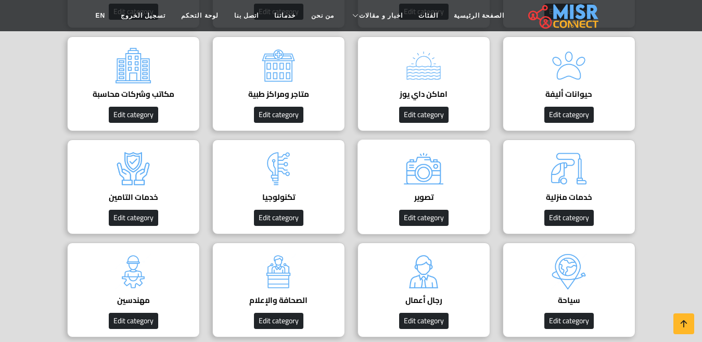
scroll to position [364, 0]
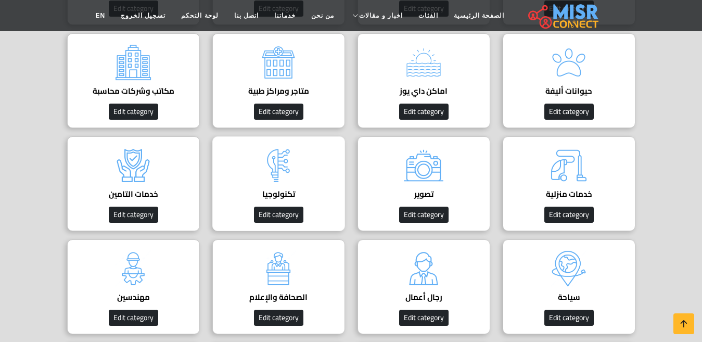
click at [316, 173] on div "تكنولوجيا Edit category" at bounding box center [278, 183] width 133 height 95
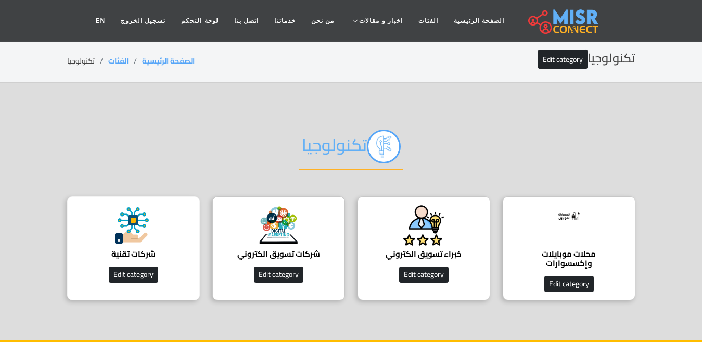
click at [146, 242] on img at bounding box center [133, 225] width 42 height 42
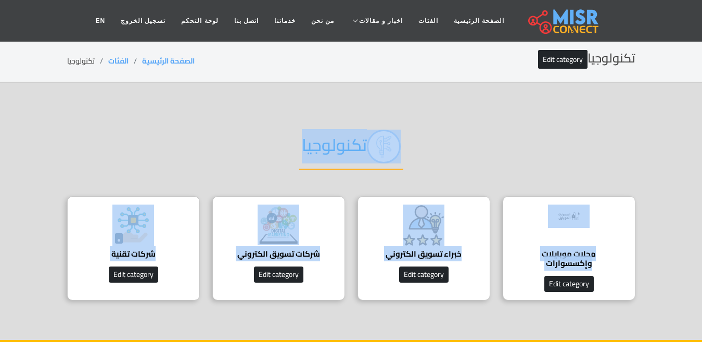
drag, startPoint x: 372, startPoint y: 157, endPoint x: 62, endPoint y: 270, distance: 330.1
click at [62, 270] on div "تكنولوجيا محلات موبايلات وإكسسوارات افضل محلات موبايلات وإكسسوارات Edit categor…" at bounding box center [351, 211] width 593 height 195
copy body "تكنولوجيا محلات موبايلات وإكسسوارات افضل محلات موبايلات وإكسسوارات Edit categor…"
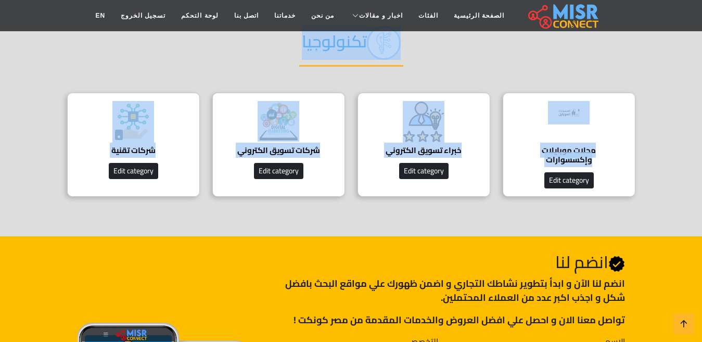
scroll to position [52, 0]
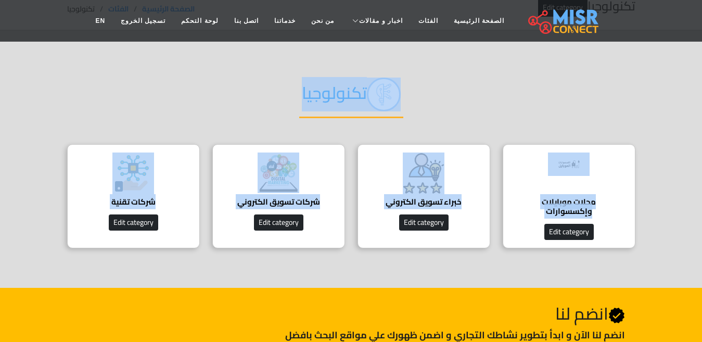
drag, startPoint x: 445, startPoint y: 113, endPoint x: 451, endPoint y: 113, distance: 6.2
click at [446, 113] on div "تكنولوجيا" at bounding box center [351, 103] width 568 height 82
click at [500, 102] on div "تكنولوجيا" at bounding box center [351, 103] width 568 height 82
drag, startPoint x: 576, startPoint y: 160, endPoint x: 104, endPoint y: 223, distance: 476.0
click at [104, 223] on section "تكنولوجيا محلات موبايلات وإكسسوارات افضل محلات موبايلات وإكسسوارات Edit categor…" at bounding box center [351, 159] width 702 height 257
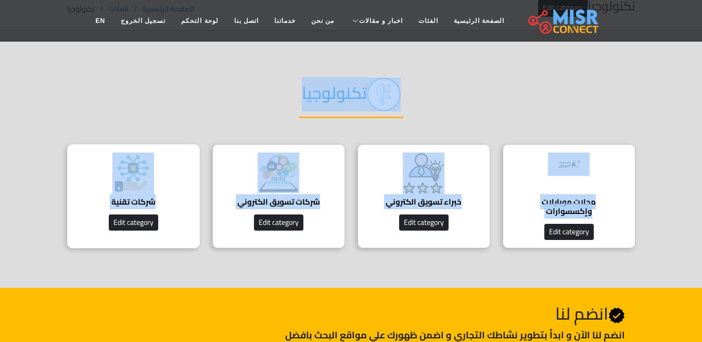
copy body "تكنولوجيا محلات موبايلات وإكسسوارات افضل محلات موبايلات وإكسسوارات Edit categor…"
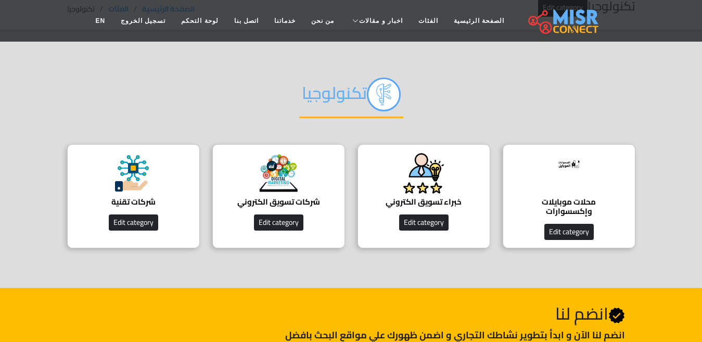
click at [188, 40] on header "الصفحة الرئيسية الفئات اخبار و مقالات أخبار الرياضة حوادث اخبار طبية مشاهير اخب…" at bounding box center [351, 21] width 702 height 42
click at [142, 192] on img at bounding box center [133, 173] width 42 height 42
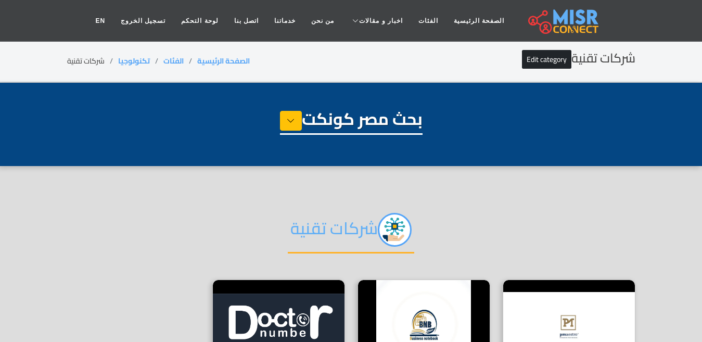
select select "**********"
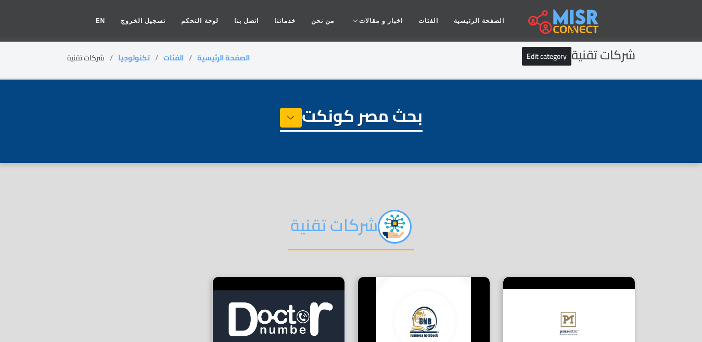
scroll to position [104, 0]
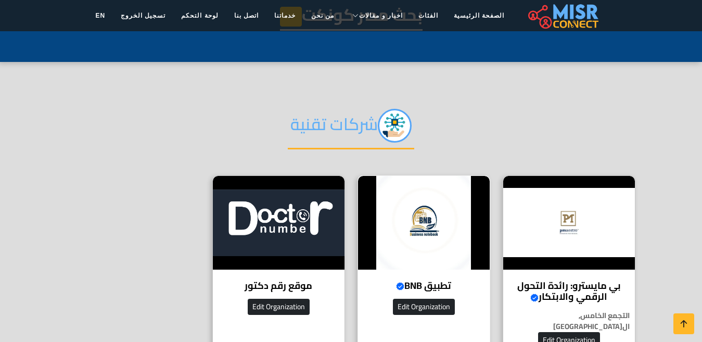
click at [395, 272] on div "تطبيق BNB Verified account تطبيق BNB – Business Notebook لإدارة ديونك، أقساطك، …" at bounding box center [423, 265] width 133 height 181
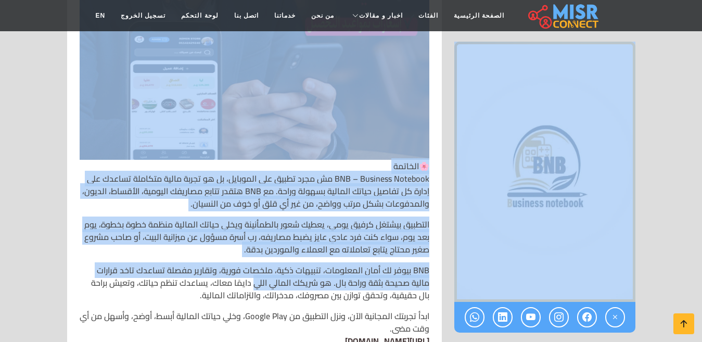
scroll to position [2965, 0]
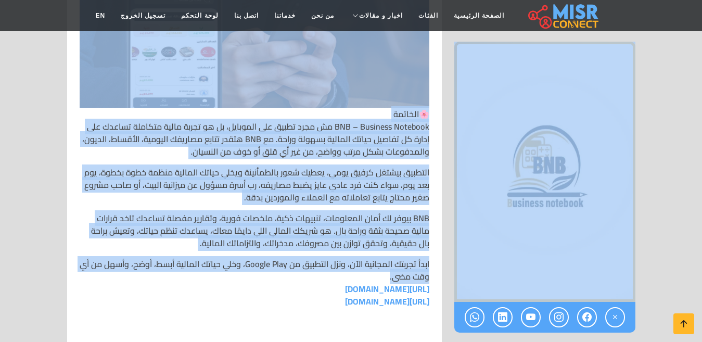
drag, startPoint x: 379, startPoint y: 141, endPoint x: 266, endPoint y: 276, distance: 176.5
copy div "تطبيق BNB تطبيق BNB – Business Notebook لإدارة ديونك، أقساطك، ومصاريفك بسهولة و…"
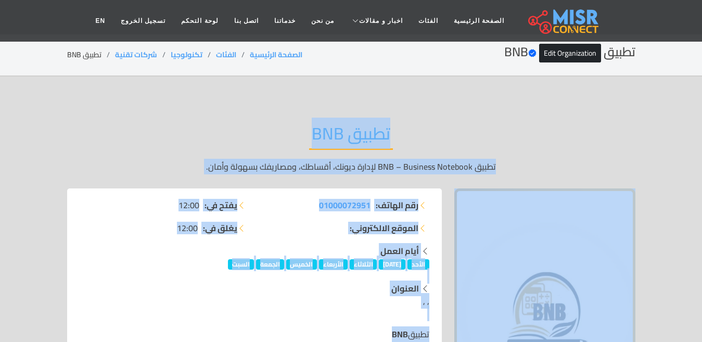
scroll to position [0, 0]
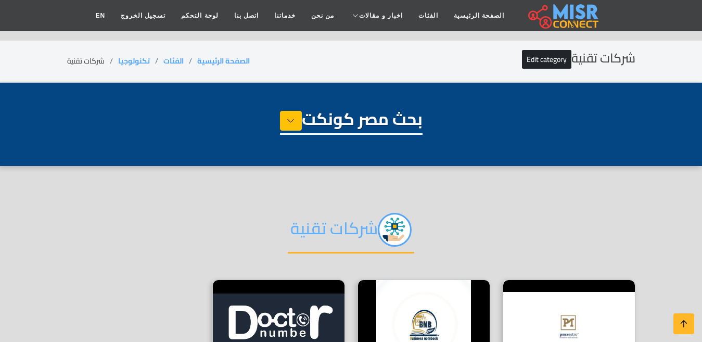
select select "**********"
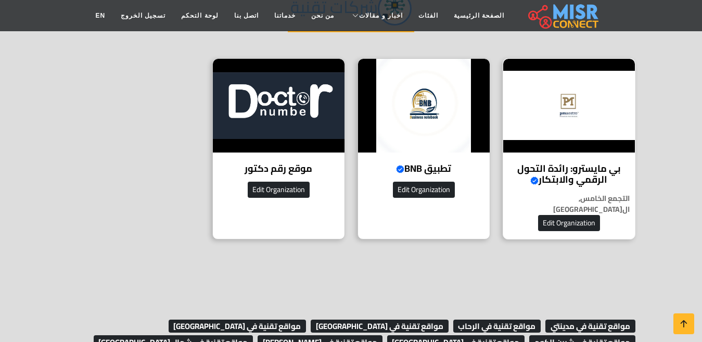
scroll to position [208, 0]
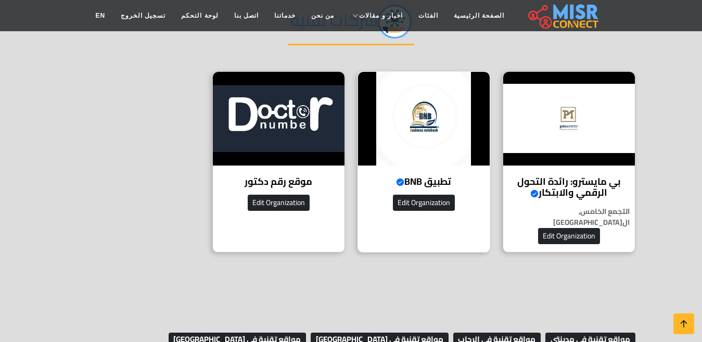
click at [412, 176] on h4 "تطبيق BNB Verified account" at bounding box center [424, 181] width 116 height 11
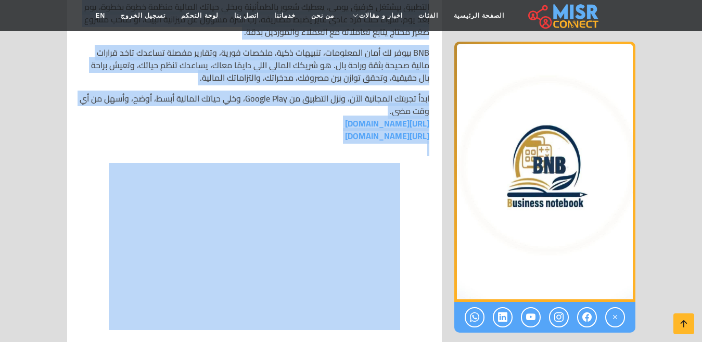
scroll to position [3000, 0]
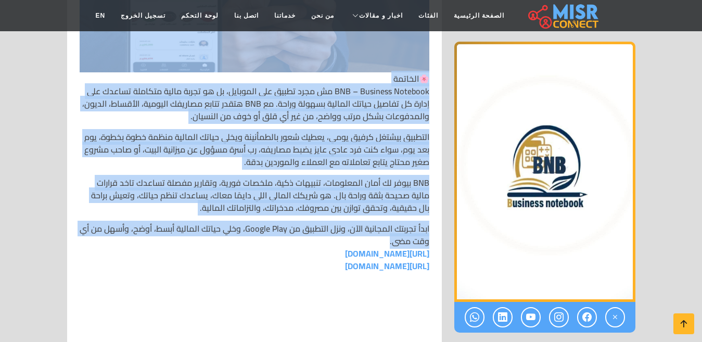
drag, startPoint x: 427, startPoint y: 192, endPoint x: 291, endPoint y: 238, distance: 142.8
copy div "lorem IPS 🔹dolors ametconse adipi **ELI** se doei temp incidi utlabo et dolorem…"
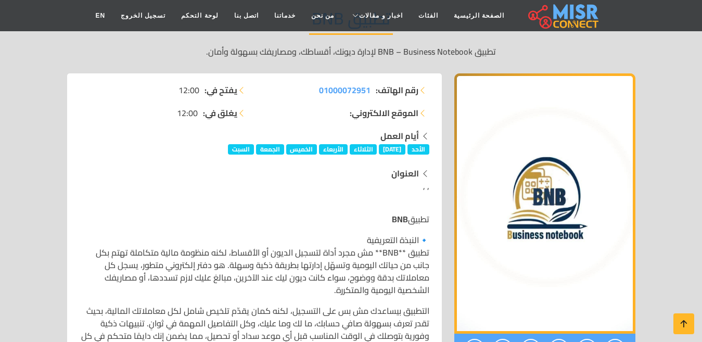
scroll to position [208, 0]
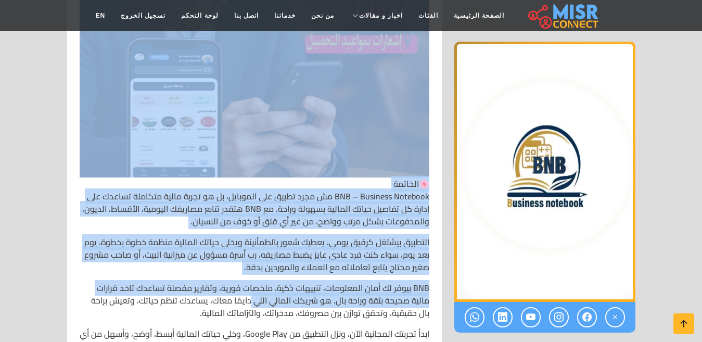
drag, startPoint x: 430, startPoint y: 127, endPoint x: 251, endPoint y: 299, distance: 247.2
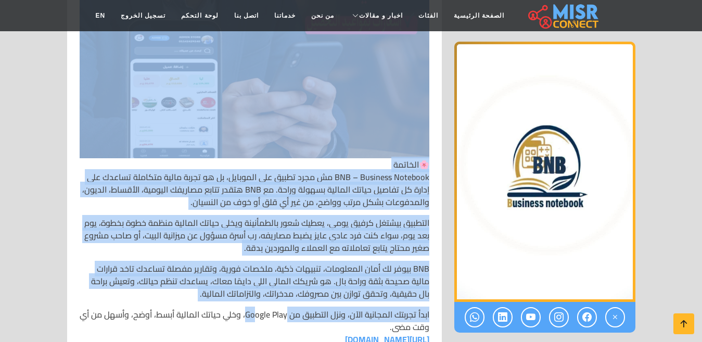
scroll to position [2913, 0]
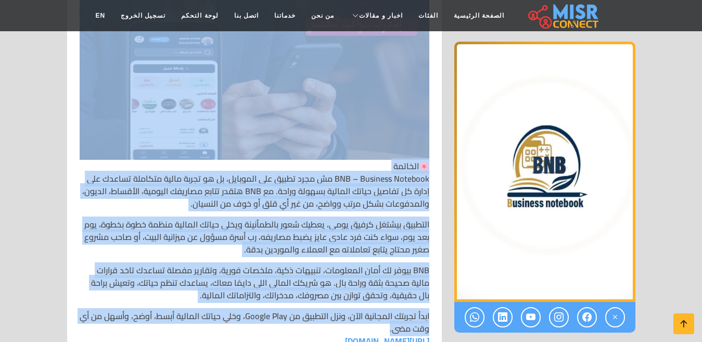
drag, startPoint x: 429, startPoint y: 133, endPoint x: 240, endPoint y: 327, distance: 270.7
copy div "تطبيق BNB 🔹النبذة التعريفية تطبيق **BNB** مش مجرد أداة لتسجيل الديون أو الأقساط…"
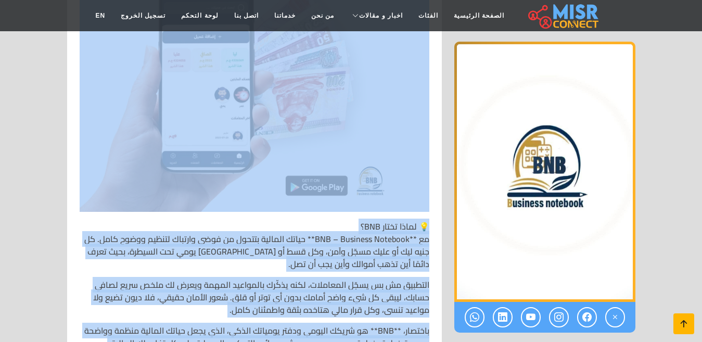
click at [676, 322] on icon at bounding box center [683, 323] width 15 height 15
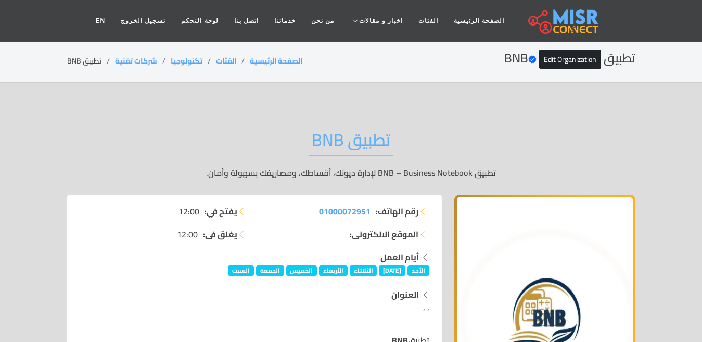
click at [373, 140] on h2 "تطبيق BNB" at bounding box center [351, 143] width 84 height 27
copy div "تطبيق BNB"
drag, startPoint x: 147, startPoint y: 57, endPoint x: 96, endPoint y: 41, distance: 53.8
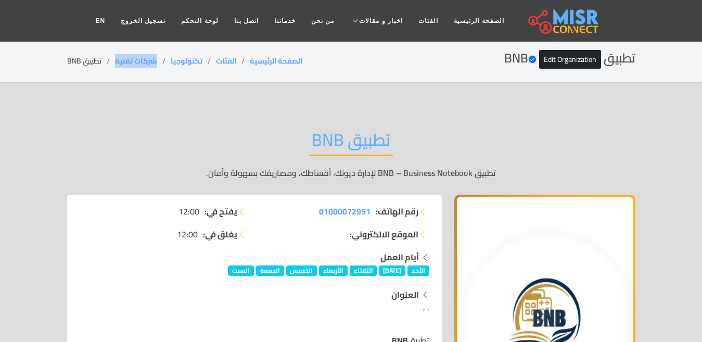
click at [115, 59] on li "شركات تقنية" at bounding box center [143, 61] width 56 height 11
copy link "شركات تقنية"
click at [88, 60] on li "تطبيق BNB" at bounding box center [91, 61] width 48 height 11
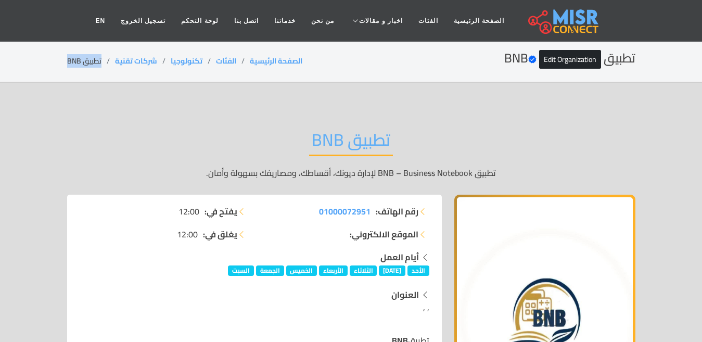
click at [88, 60] on li "تطبيق BNB" at bounding box center [91, 61] width 48 height 11
copy main "تطبيق BNB"
drag, startPoint x: 159, startPoint y: 56, endPoint x: 113, endPoint y: 56, distance: 45.8
click at [113, 56] on ol "الصفحة الرئيسية الفئات تكنولوجيا شركات تقنية تطبيق BNB" at bounding box center [184, 61] width 235 height 11
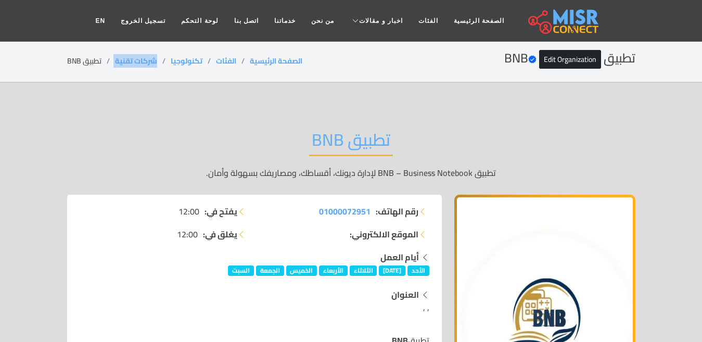
copy ol "شركات تقنية"
click at [90, 61] on li "تطبيق BNB" at bounding box center [91, 61] width 48 height 11
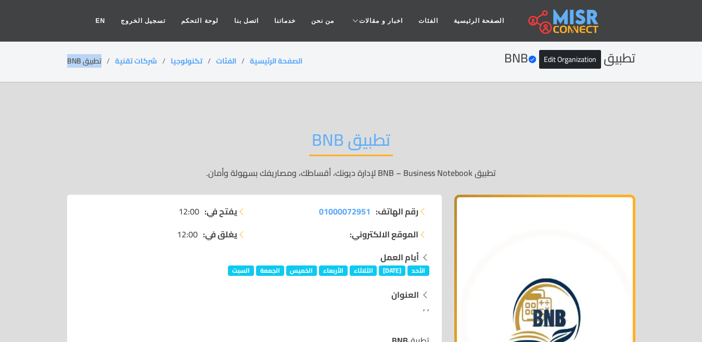
copy main "تطبيق BNB"
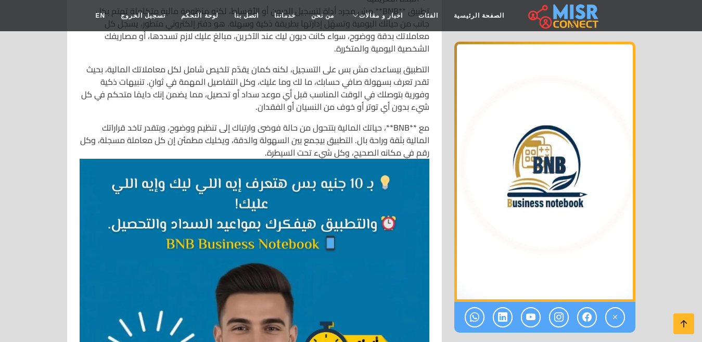
scroll to position [468, 0]
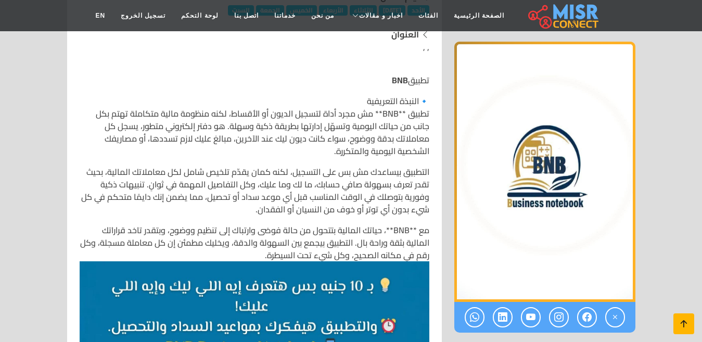
click at [682, 317] on icon at bounding box center [683, 323] width 15 height 15
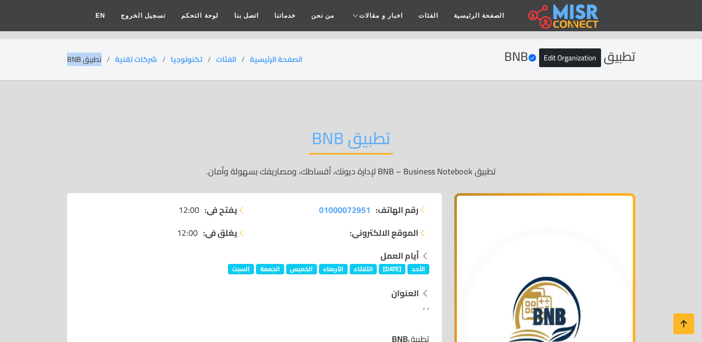
scroll to position [0, 0]
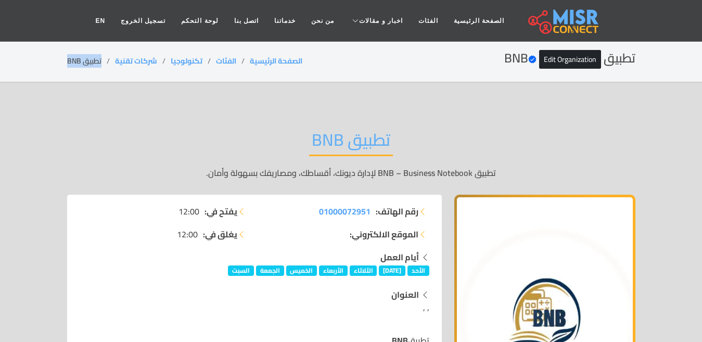
copy main "تطبيق BNB"
drag, startPoint x: 160, startPoint y: 55, endPoint x: 110, endPoint y: 51, distance: 50.1
click at [110, 51] on div "تطبيق BNB Verified account Edit Organization الصفحة الرئيسية الفئات تكنولوجيا ش…" at bounding box center [351, 61] width 568 height 20
click at [92, 56] on li "تطبيق BNB" at bounding box center [91, 61] width 48 height 11
click at [91, 56] on li "تطبيق BNB" at bounding box center [91, 61] width 48 height 11
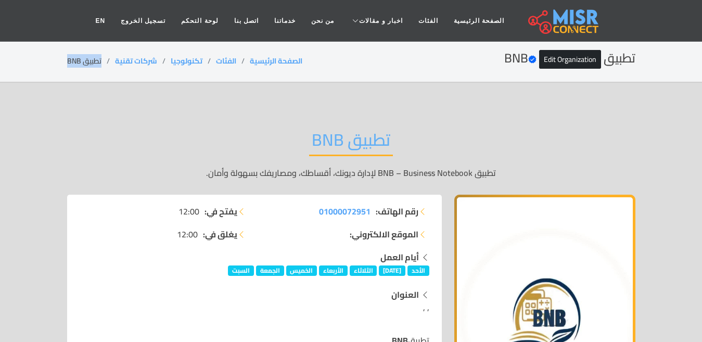
click at [91, 56] on li "تطبيق BNB" at bounding box center [91, 61] width 48 height 11
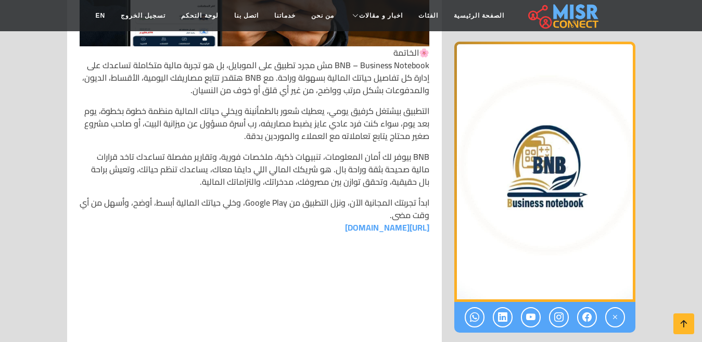
scroll to position [3019, 0]
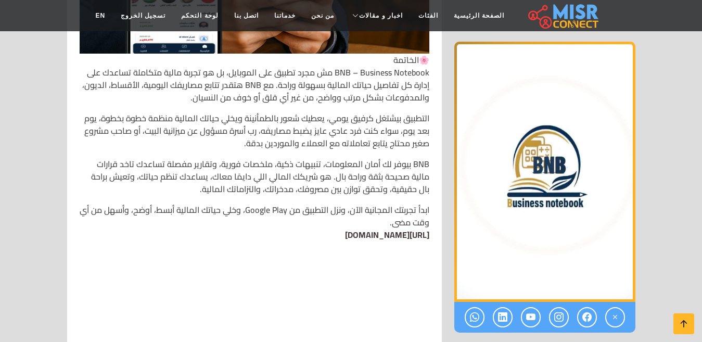
click at [365, 231] on link "https://play.google.com/store/apps/details?id=apps.bnb" at bounding box center [387, 235] width 84 height 16
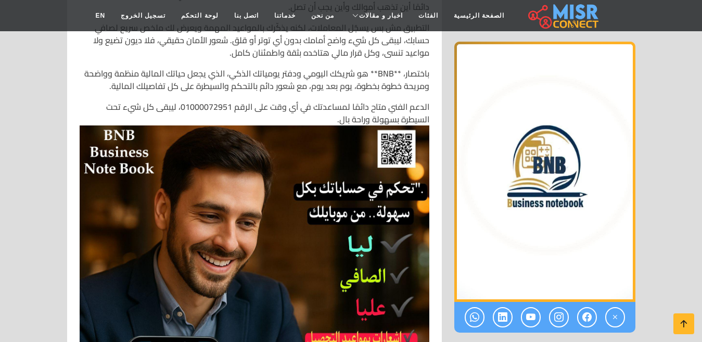
scroll to position [2499, 0]
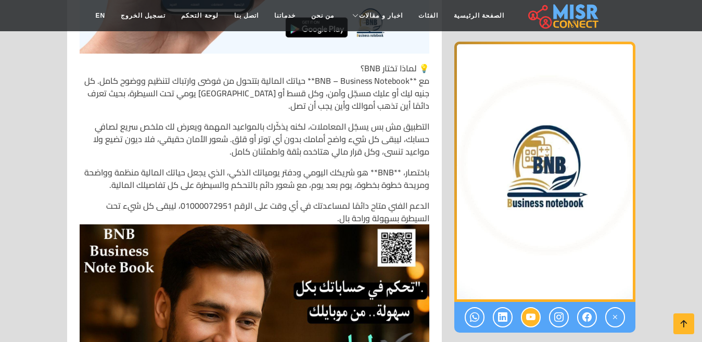
click at [531, 317] on icon at bounding box center [530, 316] width 9 height 17
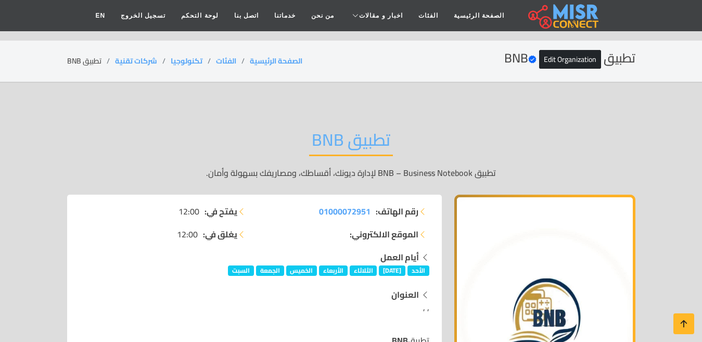
scroll to position [2343, 0]
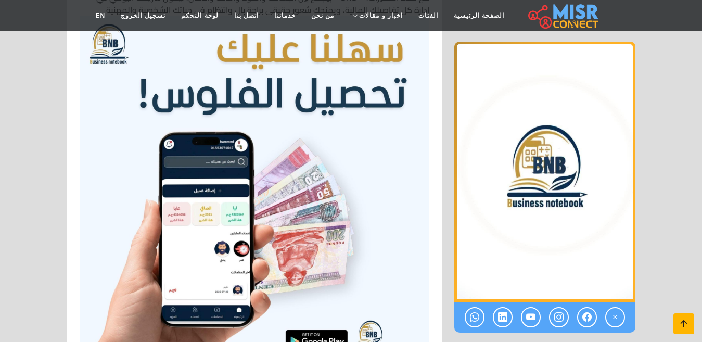
click at [682, 326] on icon at bounding box center [683, 323] width 15 height 15
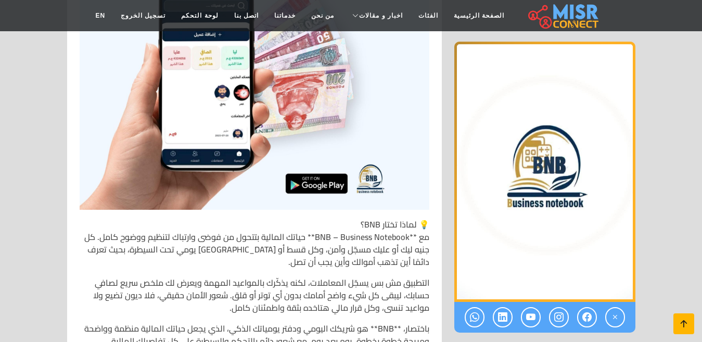
click at [682, 326] on icon at bounding box center [683, 323] width 15 height 15
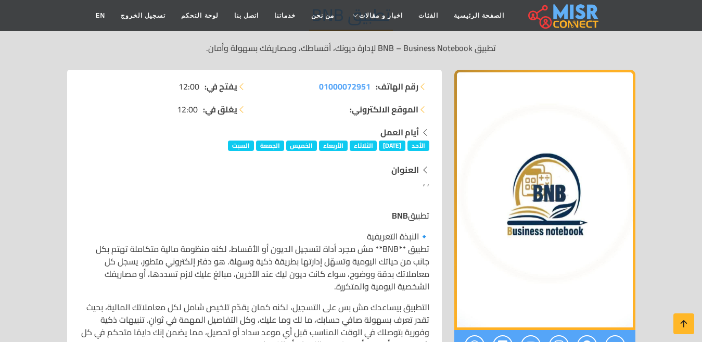
scroll to position [0, 0]
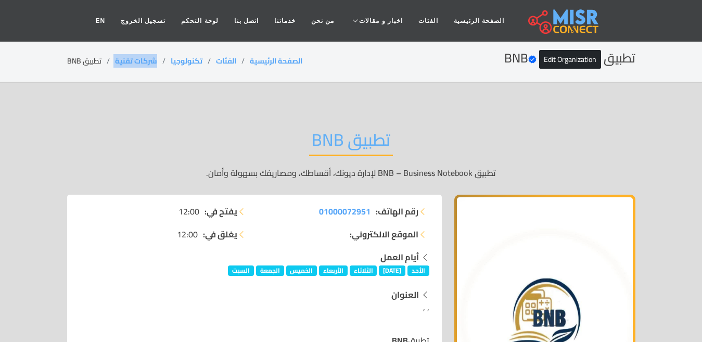
drag, startPoint x: 159, startPoint y: 62, endPoint x: 112, endPoint y: 62, distance: 46.3
click at [112, 62] on ol "الصفحة الرئيسية الفئات تكنولوجيا شركات تقنية تطبيق BNB" at bounding box center [184, 61] width 235 height 11
copy ol "شركات تقنية"
click at [99, 60] on li "تطبيق BNB" at bounding box center [91, 61] width 48 height 11
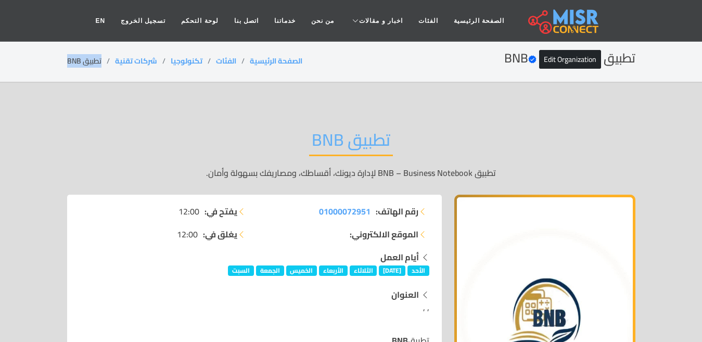
click at [99, 60] on li "تطبيق BNB" at bounding box center [91, 61] width 48 height 11
copy main "تطبيق BNB"
drag, startPoint x: 159, startPoint y: 61, endPoint x: 115, endPoint y: 61, distance: 43.7
click at [115, 61] on li "شركات تقنية" at bounding box center [143, 61] width 56 height 11
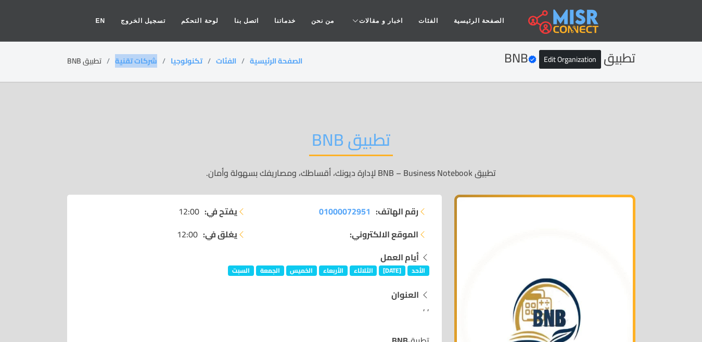
copy link "شركات تقنية"
click at [95, 58] on li "تطبيق BNB" at bounding box center [91, 61] width 48 height 11
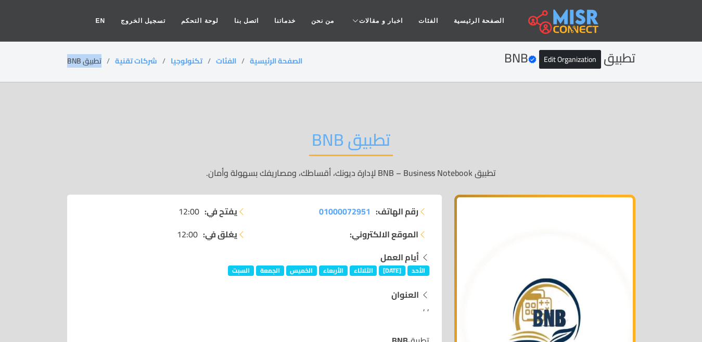
copy main "تطبيق BNB"
drag, startPoint x: 158, startPoint y: 58, endPoint x: 114, endPoint y: 62, distance: 44.5
click at [114, 62] on ol "الصفحة الرئيسية الفئات تكنولوجيا شركات تقنية تطبيق BNB" at bounding box center [184, 61] width 235 height 11
copy ol "شركات تقنية"
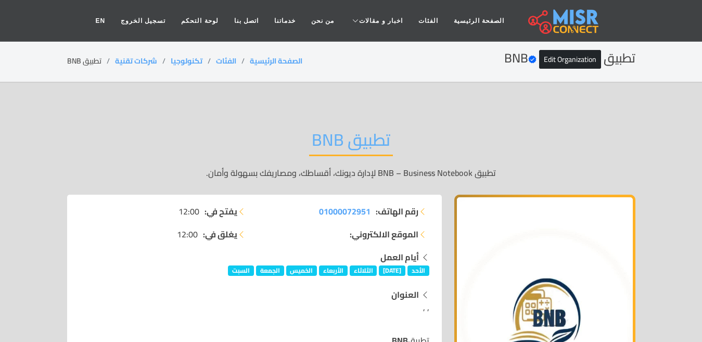
click at [87, 53] on div "تطبيق BNB Verified account Edit Organization الصفحة الرئيسية الفئات تكنولوجيا ش…" at bounding box center [351, 61] width 568 height 20
click at [88, 53] on div "تطبيق BNB Verified account Edit Organization الصفحة الرئيسية الفئات تكنولوجيا ش…" at bounding box center [351, 61] width 568 height 20
click at [89, 54] on div "تطبيق BNB Verified account Edit Organization الصفحة الرئيسية الفئات تكنولوجيا ش…" at bounding box center [351, 61] width 568 height 20
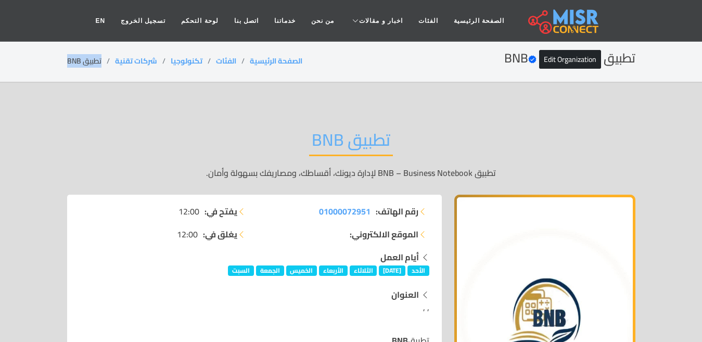
click at [89, 54] on div "تطبيق BNB Verified account Edit Organization الصفحة الرئيسية الفئات تكنولوجيا ش…" at bounding box center [351, 61] width 568 height 20
copy main "تطبيق BNB"
drag, startPoint x: 158, startPoint y: 59, endPoint x: 111, endPoint y: 68, distance: 48.3
click at [111, 68] on div "تطبيق BNB Verified account Edit Organization الصفحة الرئيسية الفئات تكنولوجيا ش…" at bounding box center [351, 61] width 568 height 20
copy ol "شركات تقنية"
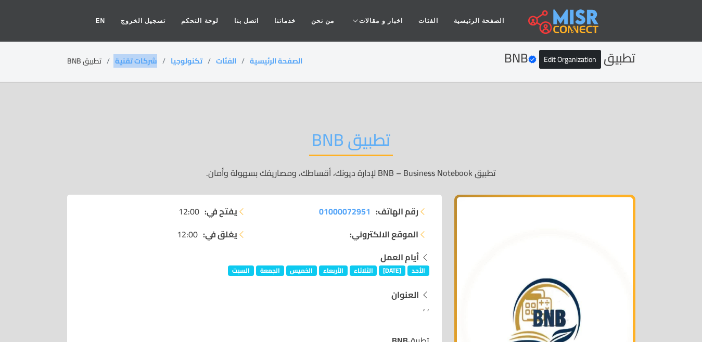
click at [100, 60] on li "تطبيق BNB" at bounding box center [91, 61] width 48 height 11
drag, startPoint x: 100, startPoint y: 60, endPoint x: 66, endPoint y: 60, distance: 34.9
click at [66, 60] on div "تطبيق BNB Verified account Edit Organization الصفحة الرئيسية الفئات تكنولوجيا ش…" at bounding box center [351, 61] width 593 height 20
drag, startPoint x: 157, startPoint y: 59, endPoint x: 113, endPoint y: 59, distance: 43.7
click at [113, 59] on ol "الصفحة الرئيسية الفئات تكنولوجيا شركات تقنية تطبيق BNB" at bounding box center [184, 61] width 235 height 11
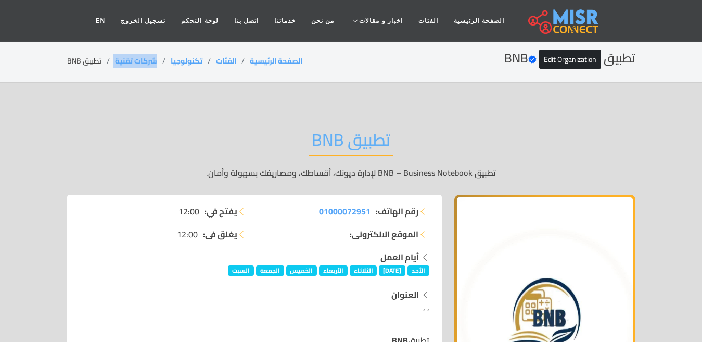
click at [101, 64] on li "تطبيق BNB" at bounding box center [91, 61] width 48 height 11
drag, startPoint x: 101, startPoint y: 62, endPoint x: 46, endPoint y: 63, distance: 55.2
click at [46, 63] on section "تطبيق BNB Verified account Edit Organization الصفحة الرئيسية الفئات تكنولوجيا ش…" at bounding box center [351, 62] width 702 height 42
drag, startPoint x: 161, startPoint y: 57, endPoint x: 110, endPoint y: 62, distance: 51.8
click at [110, 62] on ol "الصفحة الرئيسية الفئات تكنولوجيا شركات تقنية تطبيق BNB" at bounding box center [184, 61] width 235 height 11
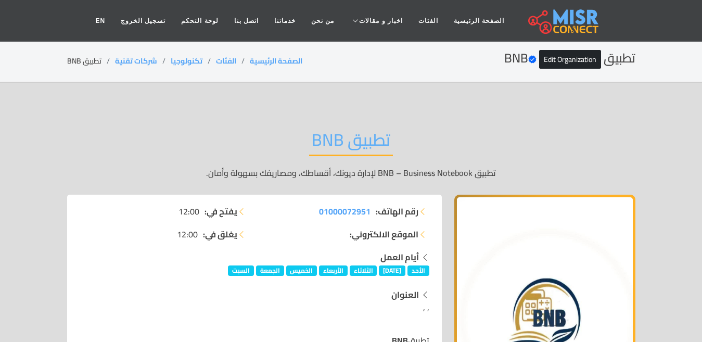
click at [92, 60] on li "تطبيق BNB" at bounding box center [91, 61] width 48 height 11
click at [93, 60] on li "تطبيق BNB" at bounding box center [91, 61] width 48 height 11
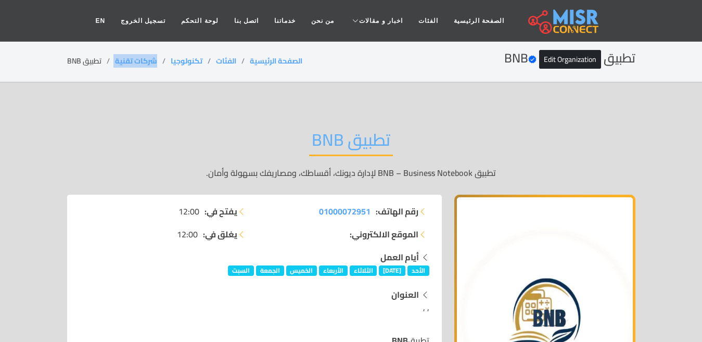
drag, startPoint x: 162, startPoint y: 58, endPoint x: 111, endPoint y: 62, distance: 50.6
click at [111, 62] on ol "الصفحة الرئيسية الفئات تكنولوجيا شركات تقنية تطبيق BNB" at bounding box center [184, 61] width 235 height 11
click at [87, 65] on li "تطبيق BNB" at bounding box center [91, 61] width 48 height 11
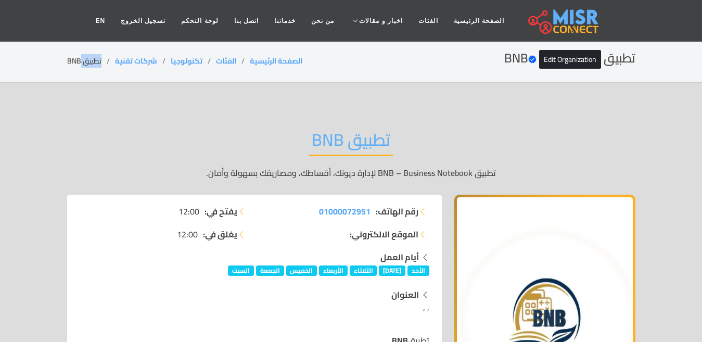
click at [87, 65] on li "تطبيق BNB" at bounding box center [91, 61] width 48 height 11
drag, startPoint x: 163, startPoint y: 59, endPoint x: 116, endPoint y: 59, distance: 47.3
click at [116, 59] on li "شركات تقنية" at bounding box center [143, 61] width 56 height 11
click at [88, 62] on li "تطبيق BNB" at bounding box center [91, 61] width 48 height 11
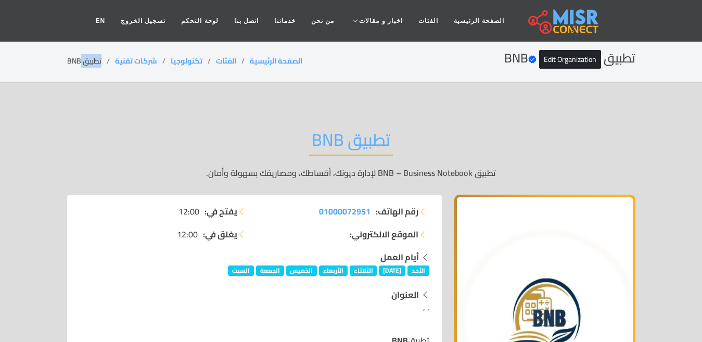
click at [88, 62] on li "تطبيق BNB" at bounding box center [91, 61] width 48 height 11
drag, startPoint x: 156, startPoint y: 59, endPoint x: 115, endPoint y: 63, distance: 40.3
click at [115, 63] on li "شركات تقنية" at bounding box center [143, 61] width 56 height 11
click at [81, 59] on li "تطبيق BNB" at bounding box center [91, 61] width 48 height 11
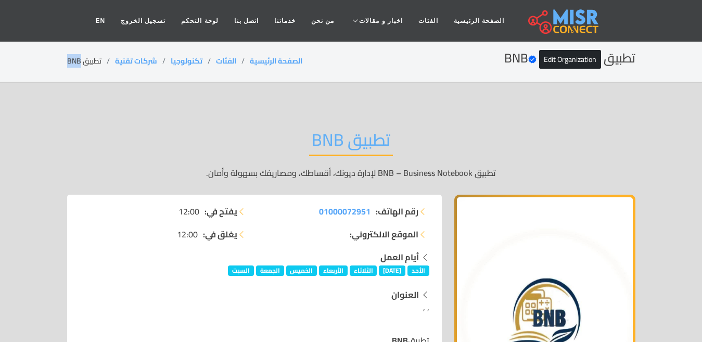
click at [81, 59] on li "تطبيق BNB" at bounding box center [91, 61] width 48 height 11
click at [414, 15] on link "الفئات" at bounding box center [427, 21] width 35 height 20
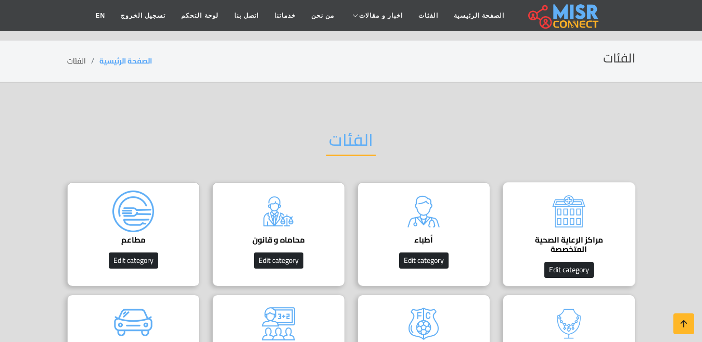
scroll to position [104, 0]
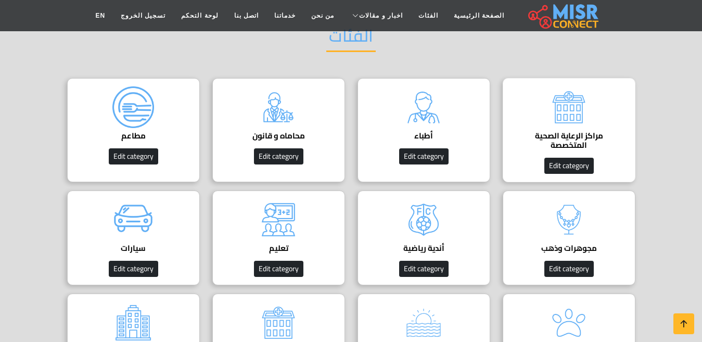
click at [596, 113] on div "مراكز الرعاية الصحية المتخصصة Edit category" at bounding box center [568, 130] width 133 height 104
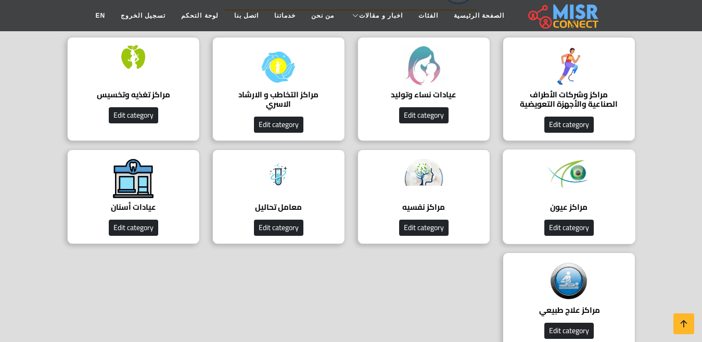
scroll to position [208, 0]
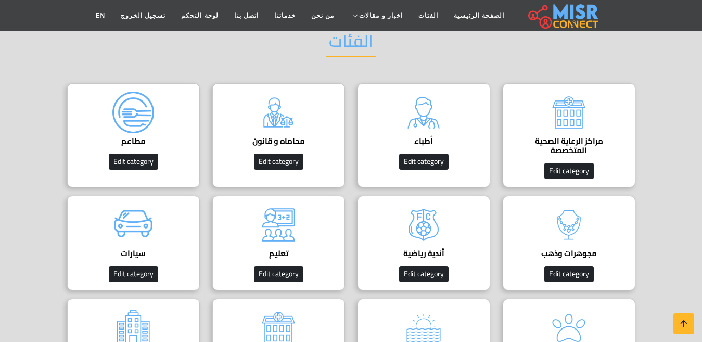
scroll to position [52, 0]
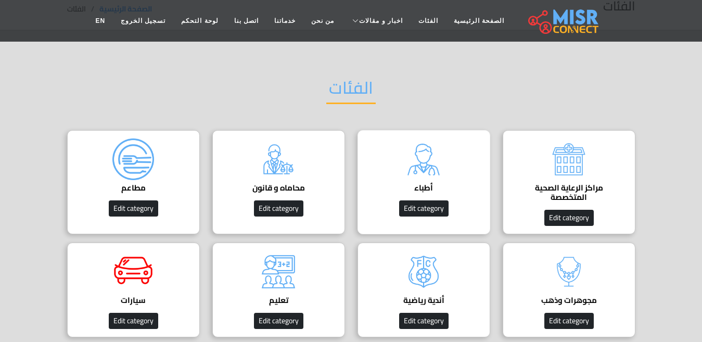
click at [402, 158] on div "أطباء دليل الأطباء في [GEOGRAPHIC_DATA] | اعرف أحسن دكاترة في جميع التخصصات Edi…" at bounding box center [423, 182] width 133 height 104
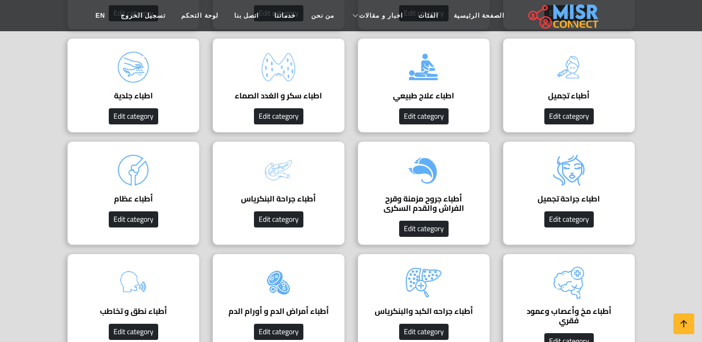
scroll to position [572, 0]
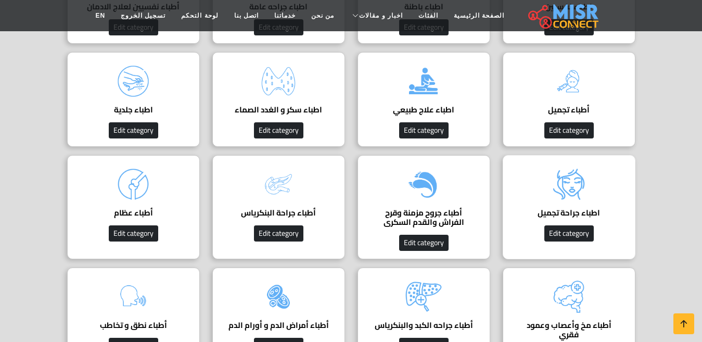
click at [594, 200] on div "اطباء جراحة تجميل دليل اطباء جراحة تجميل Edit category" at bounding box center [568, 207] width 133 height 104
click at [570, 196] on img at bounding box center [569, 184] width 42 height 42
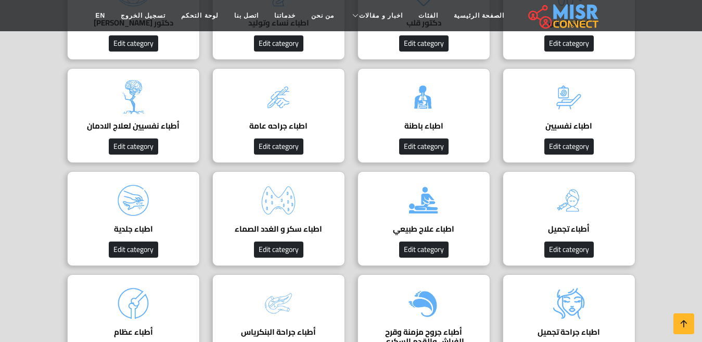
scroll to position [416, 0]
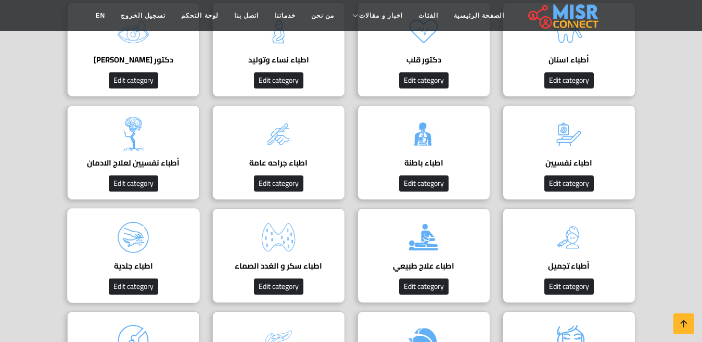
click at [121, 253] on img at bounding box center [133, 237] width 42 height 42
click at [593, 244] on div "أطباء تجميل دليل أطباء التجميل في [GEOGRAPHIC_DATA] Edit category" at bounding box center [568, 255] width 133 height 95
click at [570, 261] on h4 "أطباء تجميل" at bounding box center [569, 265] width 100 height 9
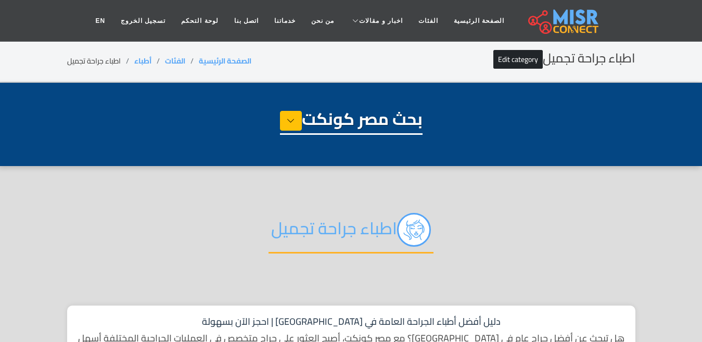
select select "*****"
select select "**********"
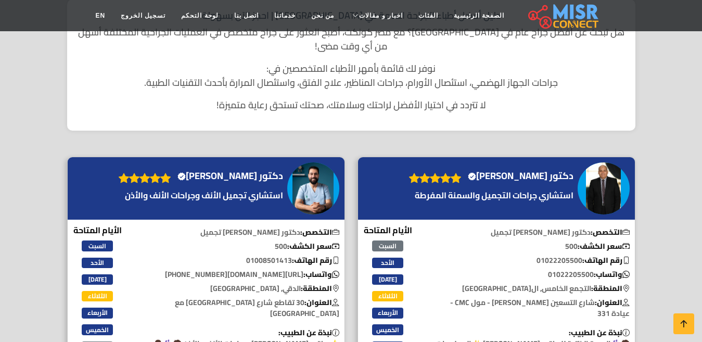
scroll to position [416, 0]
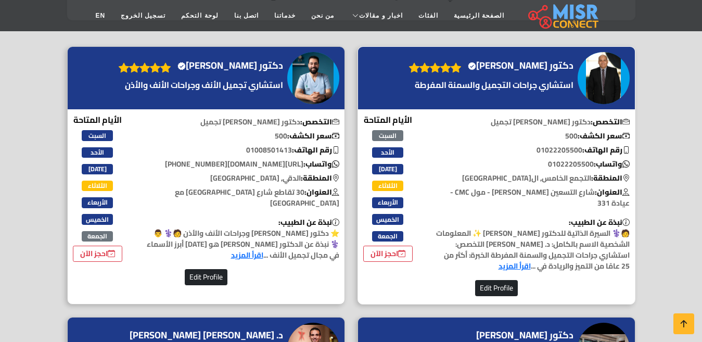
click at [513, 60] on h4 "دكتور عمرو شوره Verified account" at bounding box center [521, 65] width 106 height 11
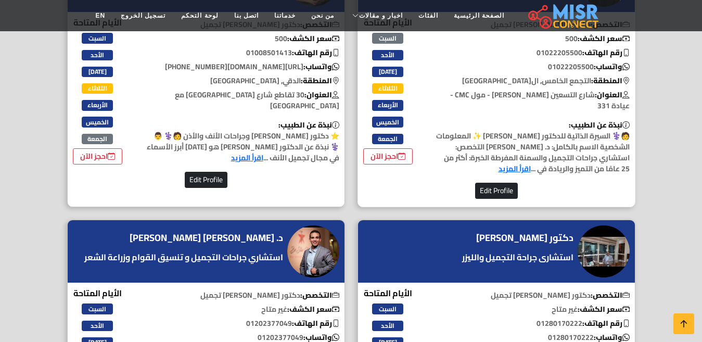
scroll to position [572, 0]
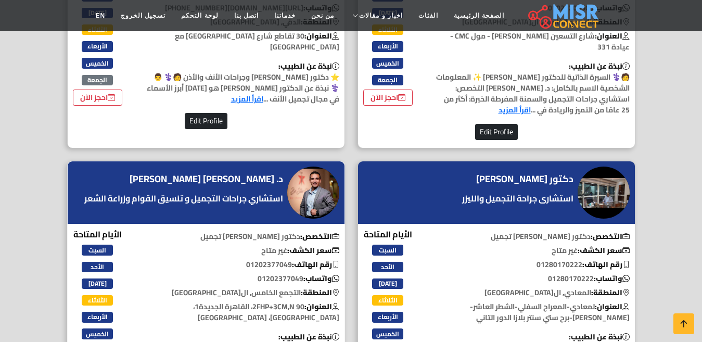
click at [256, 173] on h4 "د. [PERSON_NAME] [PERSON_NAME]" at bounding box center [206, 178] width 153 height 11
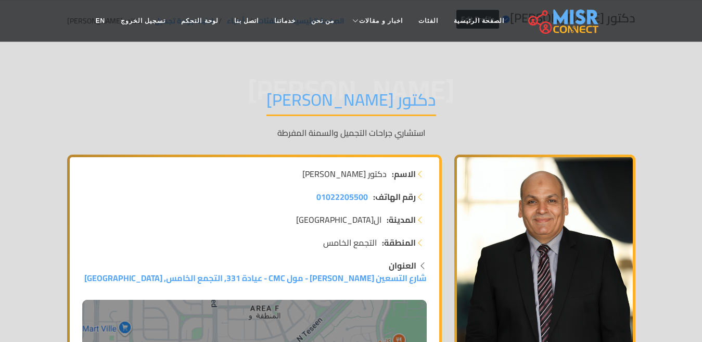
scroll to position [208, 0]
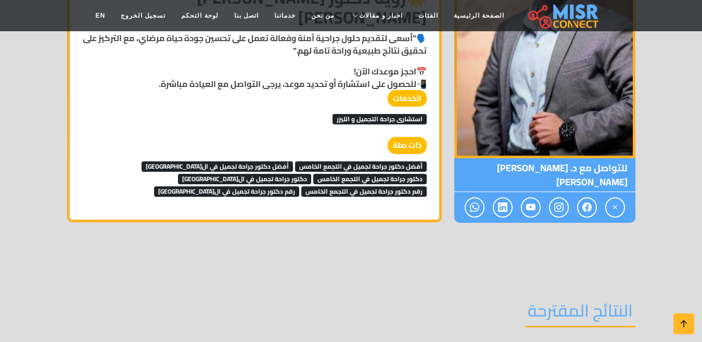
scroll to position [936, 0]
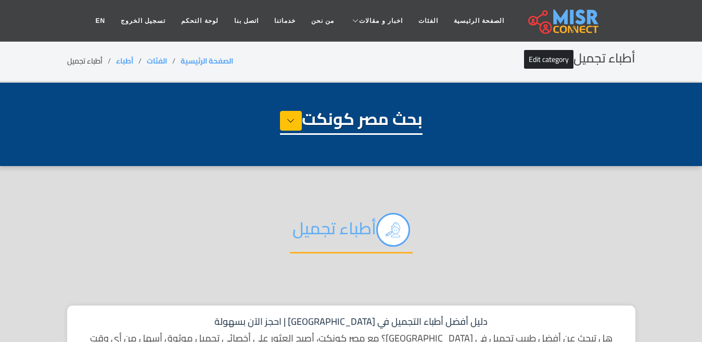
select select "*****"
select select "**********"
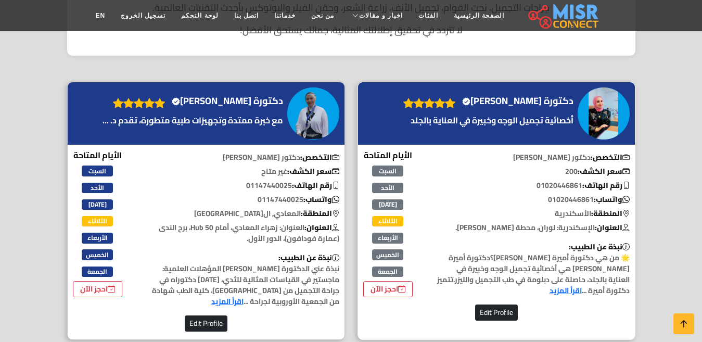
scroll to position [312, 0]
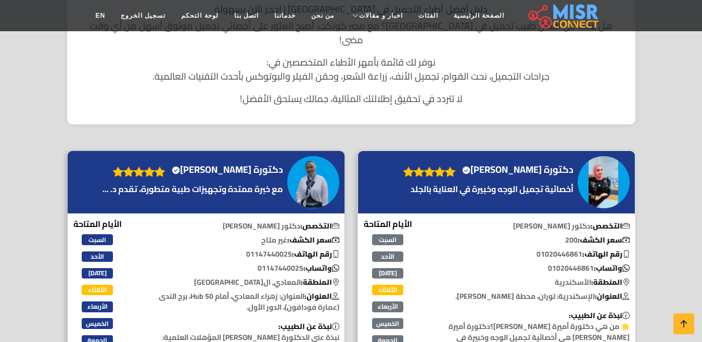
click at [524, 151] on div "دكتورة [PERSON_NAME] Verified account" at bounding box center [496, 182] width 277 height 62
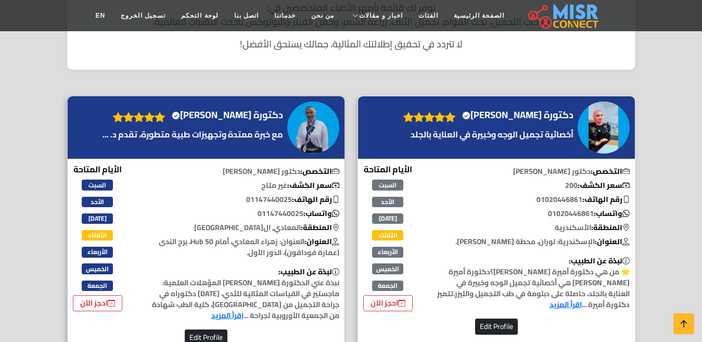
scroll to position [364, 0]
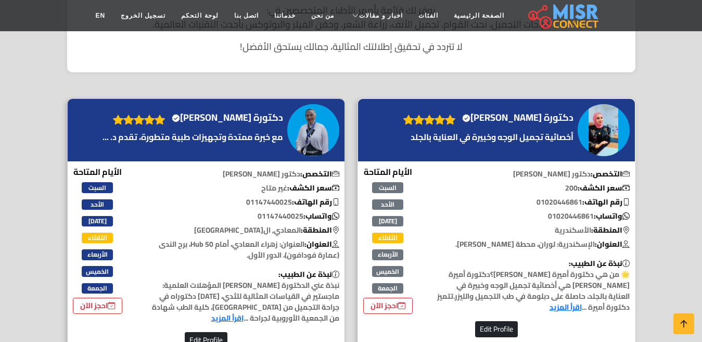
click at [553, 131] on p "أخصائية تجميل الوجه وخبيرة في العناية بالجلد" at bounding box center [487, 137] width 178 height 12
click at [260, 112] on h4 "دكتورة ندى عبد الستار Verified account" at bounding box center [227, 117] width 111 height 11
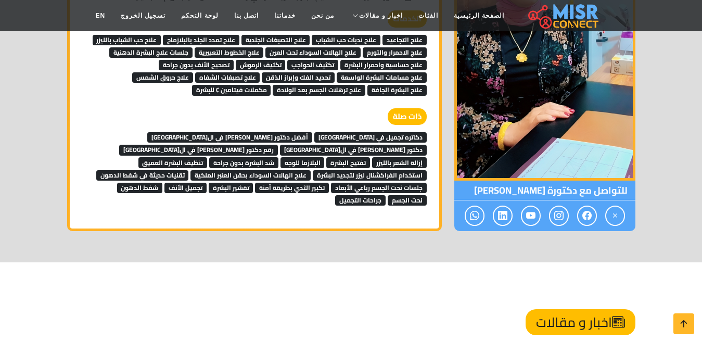
scroll to position [1196, 0]
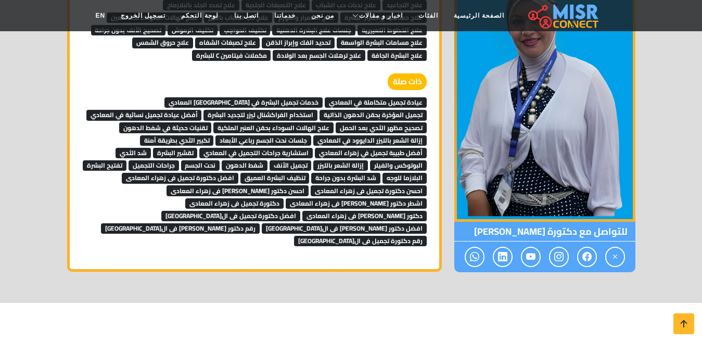
scroll to position [4651, 0]
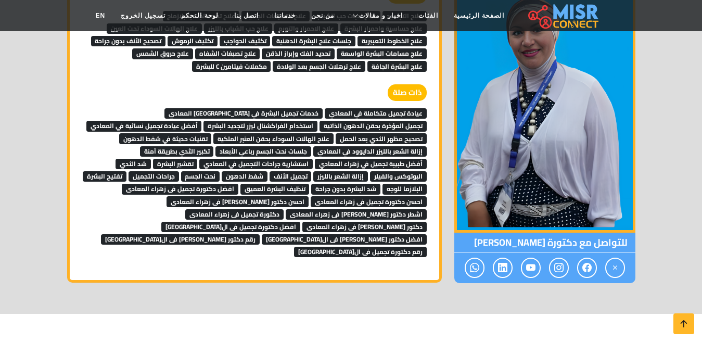
click at [373, 108] on span "عيادة تجميل متكاملة في المعادي" at bounding box center [376, 113] width 102 height 10
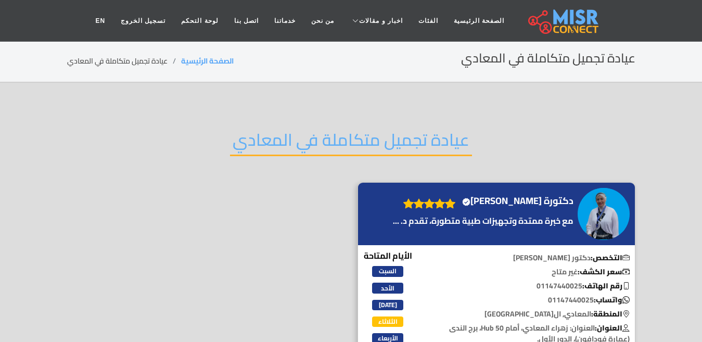
click at [311, 139] on h2 "عيادة تجميل متكاملة في المعادي" at bounding box center [351, 143] width 242 height 27
click at [312, 139] on h2 "عيادة تجميل متكاملة في المعادي" at bounding box center [351, 143] width 242 height 27
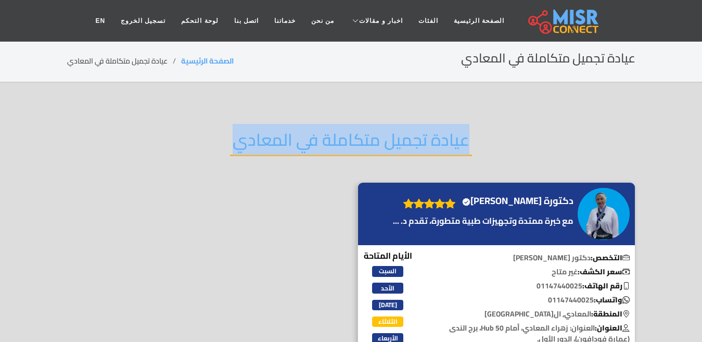
click at [312, 139] on h2 "عيادة تجميل متكاملة في المعادي" at bounding box center [351, 143] width 242 height 27
copy div "عيادة تجميل متكاملة في المعادي"
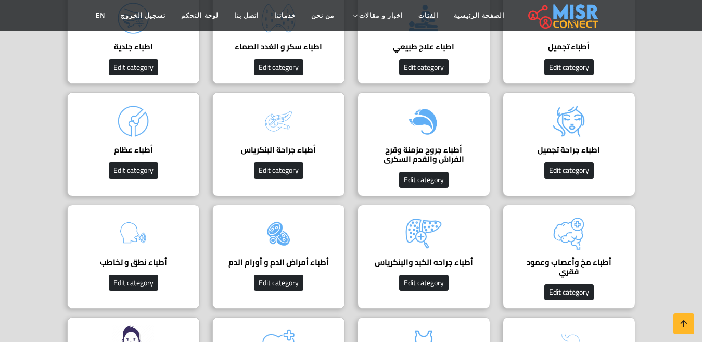
scroll to position [676, 0]
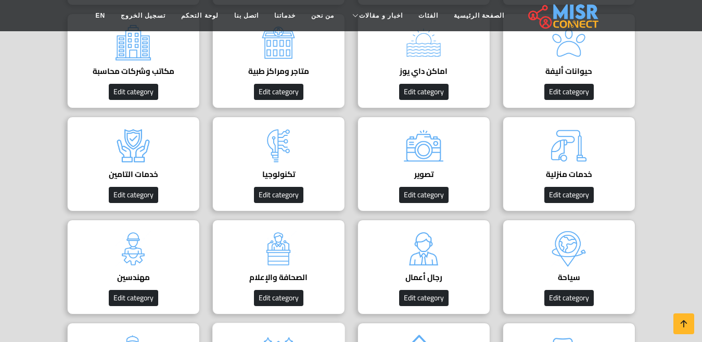
scroll to position [364, 0]
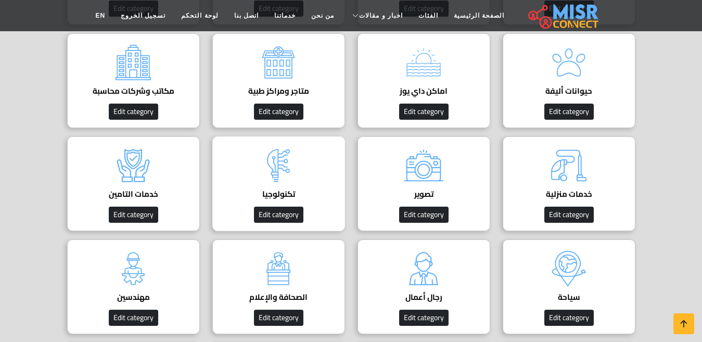
click at [308, 173] on div "تكنولوجيا Edit category" at bounding box center [278, 183] width 133 height 95
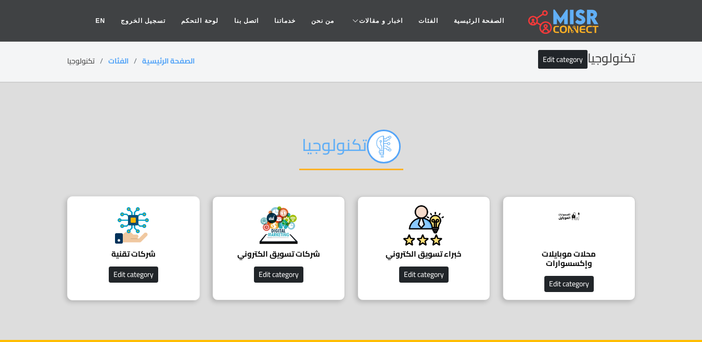
click at [125, 236] on img at bounding box center [133, 225] width 42 height 42
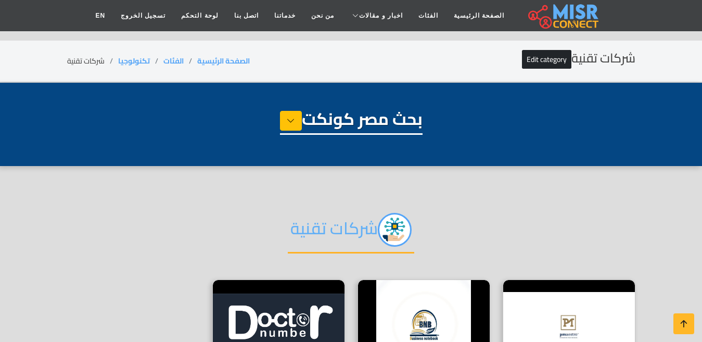
select select "**********"
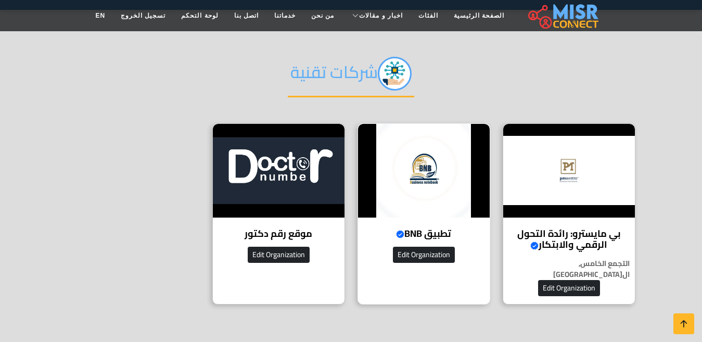
scroll to position [156, 0]
click at [438, 211] on img at bounding box center [424, 171] width 132 height 94
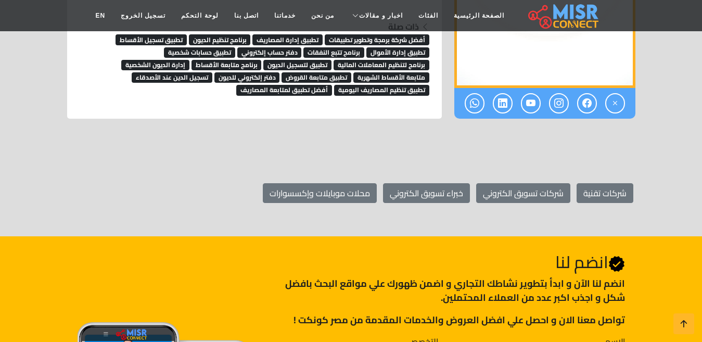
scroll to position [3845, 0]
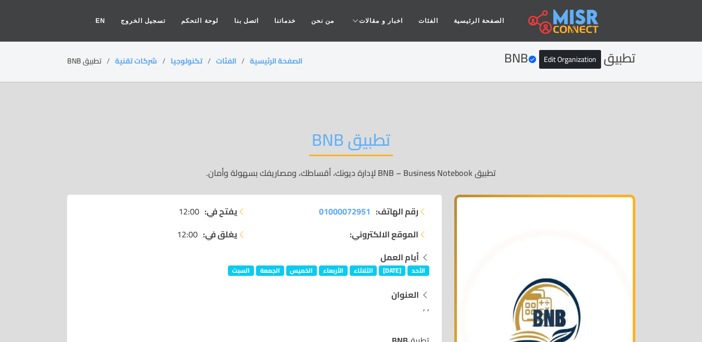
scroll to position [3845, 0]
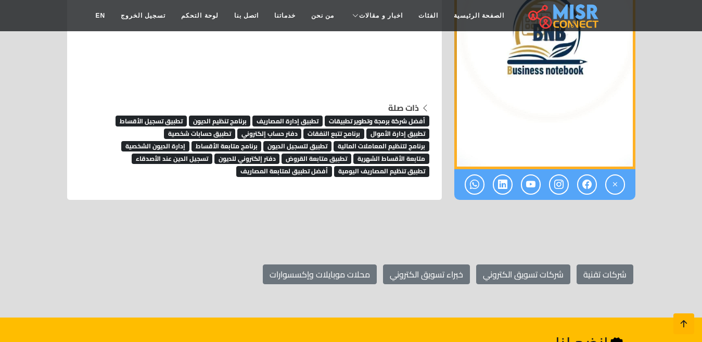
click at [673, 317] on link at bounding box center [683, 323] width 21 height 21
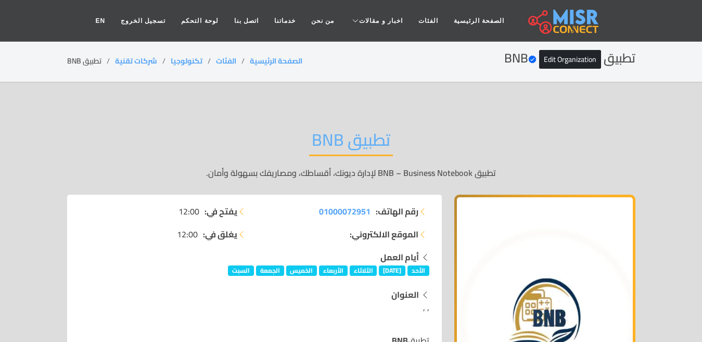
click at [84, 64] on li "تطبيق BNB" at bounding box center [91, 61] width 48 height 11
copy main "تطبيق BNB"
drag, startPoint x: 160, startPoint y: 59, endPoint x: 114, endPoint y: 68, distance: 47.1
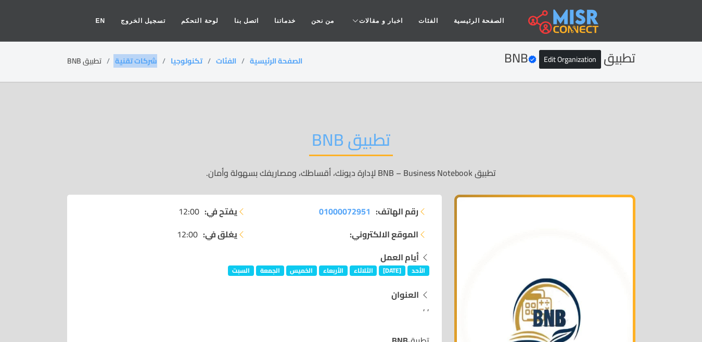
click at [114, 68] on div "تطبيق BNB Verified account Edit Organization الصفحة الرئيسية الفئات تكنولوجيا ش…" at bounding box center [351, 61] width 568 height 20
copy ol "شركات تقنية"
click at [89, 62] on li "تطبيق BNB" at bounding box center [91, 61] width 48 height 11
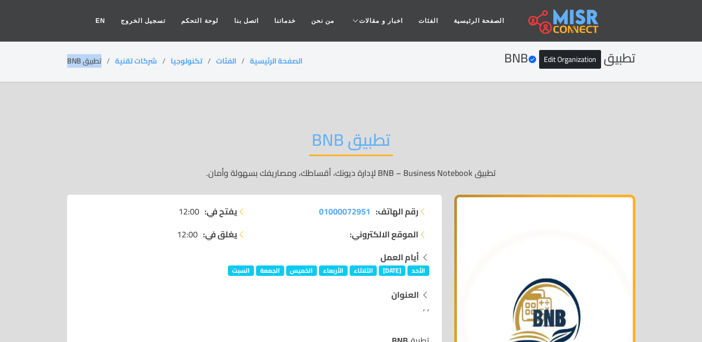
click at [89, 62] on li "تطبيق BNB" at bounding box center [91, 61] width 48 height 11
copy main "تطبيق BNB"
click at [142, 62] on link "شركات تقنية" at bounding box center [136, 61] width 42 height 14
copy ol "شركات تقنية"
drag, startPoint x: 159, startPoint y: 62, endPoint x: 113, endPoint y: 67, distance: 46.0
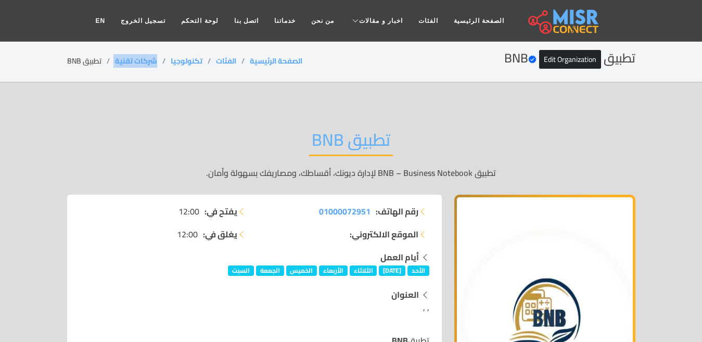
click at [113, 67] on div "تطبيق BNB Verified account Edit Organization الصفحة الرئيسية الفئات تكنولوجيا ش…" at bounding box center [351, 61] width 568 height 20
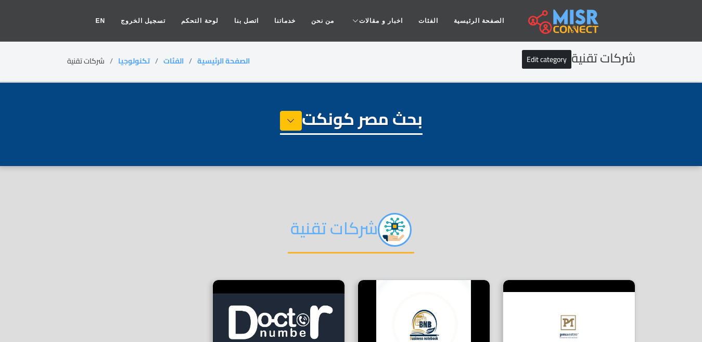
select select "**********"
click at [93, 66] on li "شركات تقنية" at bounding box center [92, 61] width 51 height 11
click at [93, 64] on li "شركات تقنية" at bounding box center [92, 61] width 51 height 11
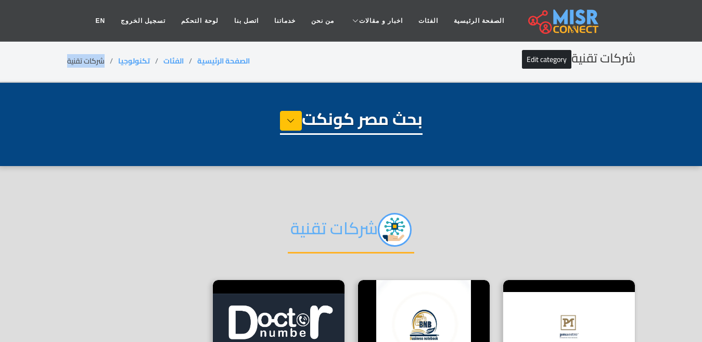
copy main "شركات تقنية"
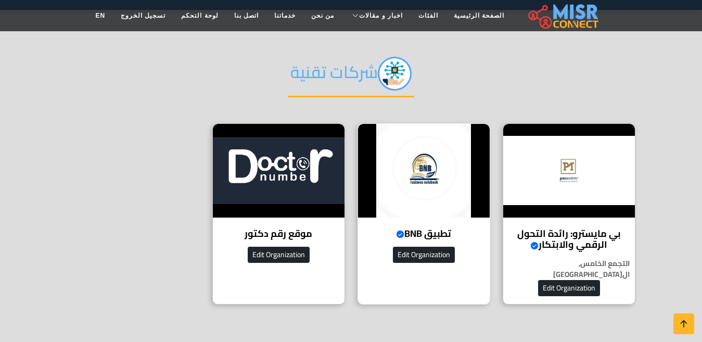
click at [427, 232] on h4 "تطبيق BNB Verified account" at bounding box center [424, 233] width 116 height 11
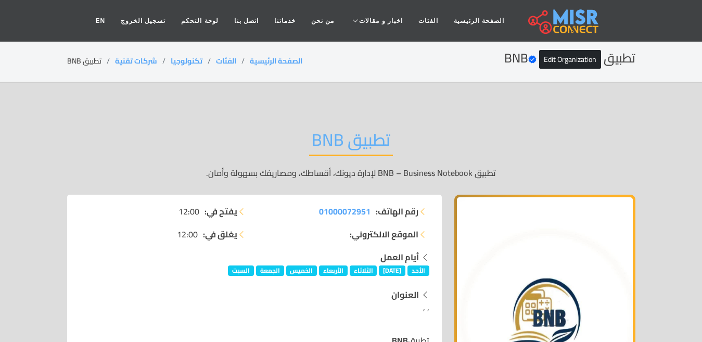
click at [95, 59] on li "تطبيق BNB" at bounding box center [91, 61] width 48 height 11
copy main "تطبيق BNB"
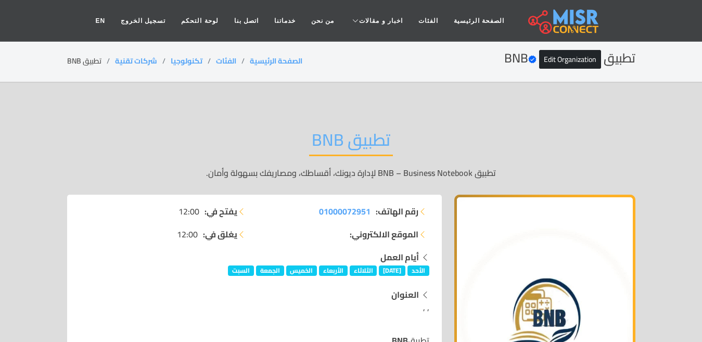
click at [161, 60] on li "شركات تقنية" at bounding box center [143, 61] width 56 height 11
drag, startPoint x: 161, startPoint y: 60, endPoint x: 115, endPoint y: 61, distance: 45.8
click at [115, 61] on li "شركات تقنية" at bounding box center [143, 61] width 56 height 11
copy link "شركات تقنية"
click at [89, 62] on li "تطبيق BNB" at bounding box center [91, 61] width 48 height 11
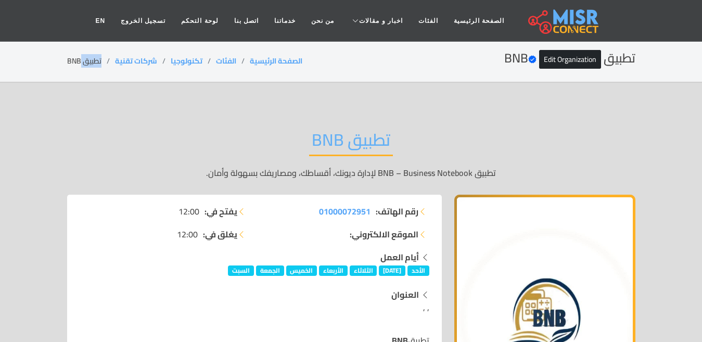
click at [89, 62] on li "تطبيق BNB" at bounding box center [91, 61] width 48 height 11
click at [89, 61] on li "تطبيق BNB" at bounding box center [91, 61] width 48 height 11
copy main "تطبيق BNB"
click at [158, 57] on li "شركات تقنية" at bounding box center [143, 61] width 56 height 11
drag, startPoint x: 158, startPoint y: 57, endPoint x: 106, endPoint y: 59, distance: 52.1
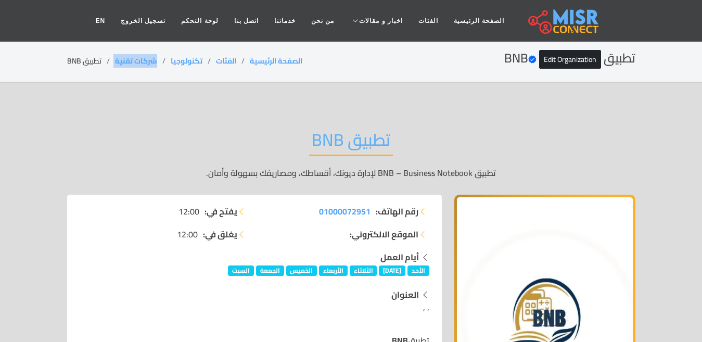
click at [106, 59] on ol "الصفحة الرئيسية الفئات تكنولوجيا شركات تقنية تطبيق BNB" at bounding box center [184, 61] width 235 height 11
copy ol "شركات تقنية"
click at [95, 58] on li "تطبيق BNB" at bounding box center [91, 61] width 48 height 11
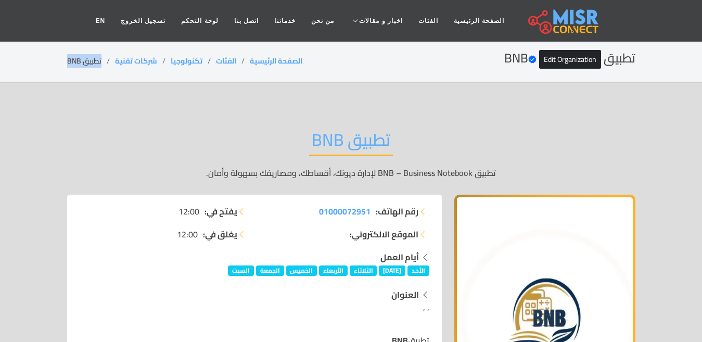
click at [95, 58] on li "تطبيق BNB" at bounding box center [91, 61] width 48 height 11
copy main "تطبيق BNB"
copy link "شركات تقنية"
drag, startPoint x: 159, startPoint y: 60, endPoint x: 115, endPoint y: 60, distance: 43.7
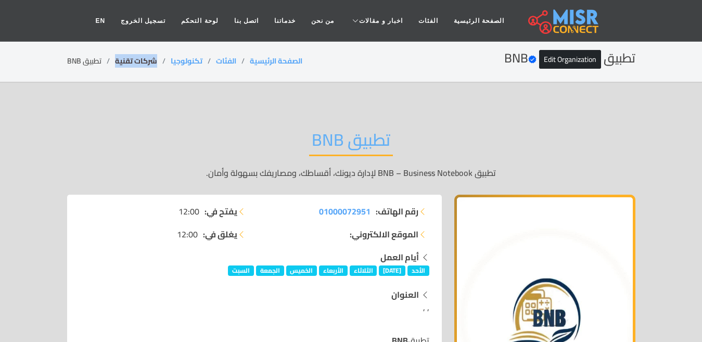
click at [115, 60] on li "شركات تقنية" at bounding box center [143, 61] width 56 height 11
copy link "شركات تقنية"
click at [92, 59] on li "تطبيق BNB" at bounding box center [91, 61] width 48 height 11
click at [93, 58] on li "تطبيق BNB" at bounding box center [91, 61] width 48 height 11
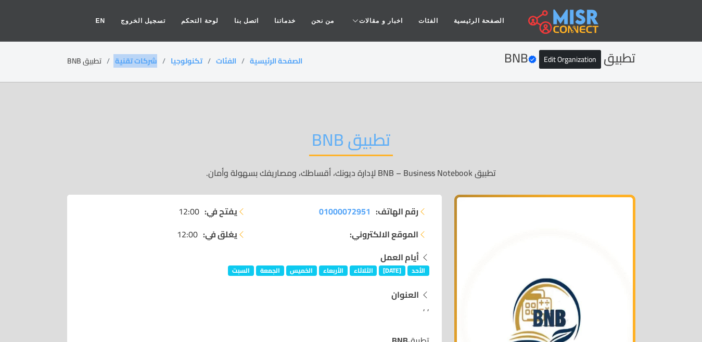
drag, startPoint x: 159, startPoint y: 58, endPoint x: 114, endPoint y: 64, distance: 45.7
click at [114, 64] on ol "الصفحة الرئيسية الفئات تكنولوجيا شركات تقنية تطبيق BNB" at bounding box center [184, 61] width 235 height 11
click at [87, 64] on li "تطبيق BNB" at bounding box center [91, 61] width 48 height 11
click at [88, 64] on li "تطبيق BNB" at bounding box center [91, 61] width 48 height 11
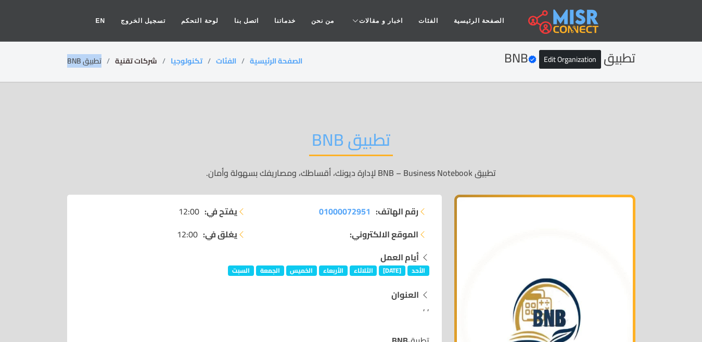
click at [145, 60] on link "شركات تقنية" at bounding box center [136, 61] width 42 height 14
drag, startPoint x: 161, startPoint y: 56, endPoint x: 109, endPoint y: 61, distance: 51.8
click at [109, 61] on ol "الصفحة الرئيسية الفئات تكنولوجيا شركات تقنية تطبيق BNB" at bounding box center [184, 61] width 235 height 11
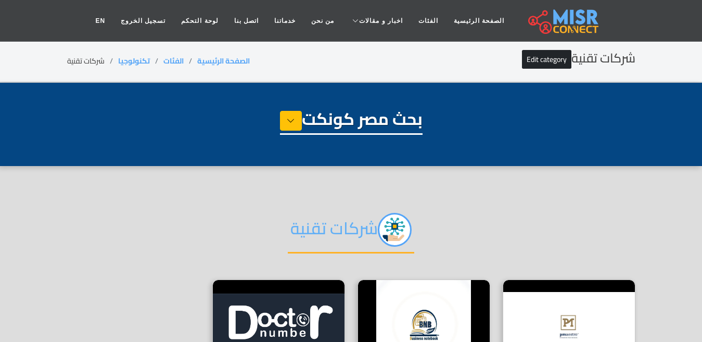
select select "**********"
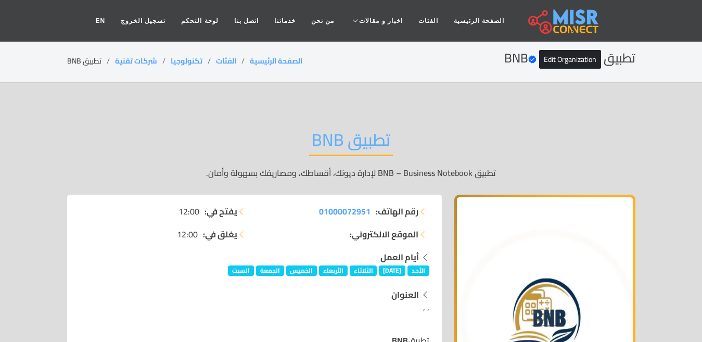
click at [88, 62] on li "تطبيق BNB" at bounding box center [91, 61] width 48 height 11
drag, startPoint x: 158, startPoint y: 57, endPoint x: 114, endPoint y: 57, distance: 43.7
click at [114, 57] on ol "الصفحة الرئيسية الفئات تكنولوجيا شركات تقنية تطبيق BNB" at bounding box center [184, 61] width 235 height 11
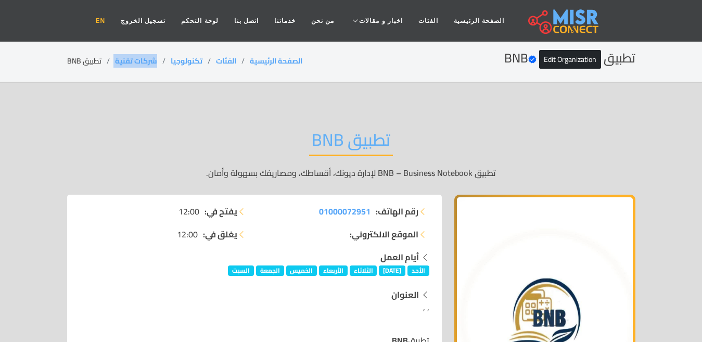
copy ol "شركات تقنية"
click at [93, 58] on li "تطبيق BNB" at bounding box center [91, 61] width 48 height 11
copy main "تطبيق BNB"
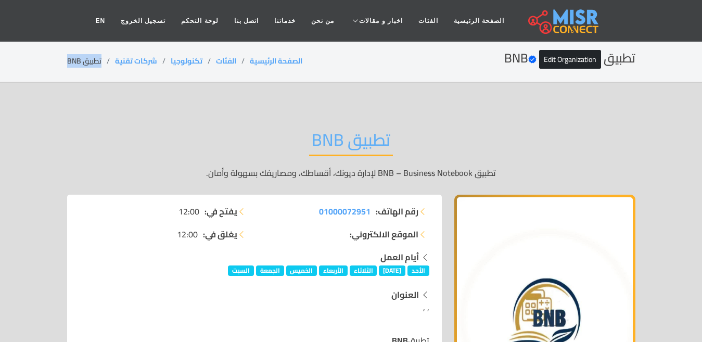
copy main "تطبيق BNB"
drag, startPoint x: 160, startPoint y: 57, endPoint x: 113, endPoint y: 61, distance: 47.5
click at [113, 61] on ol "الصفحة الرئيسية الفئات تكنولوجيا شركات تقنية تطبيق BNB" at bounding box center [184, 61] width 235 height 11
copy ol "شركات تقنية"
click at [100, 61] on li "تطبيق BNB" at bounding box center [91, 61] width 48 height 11
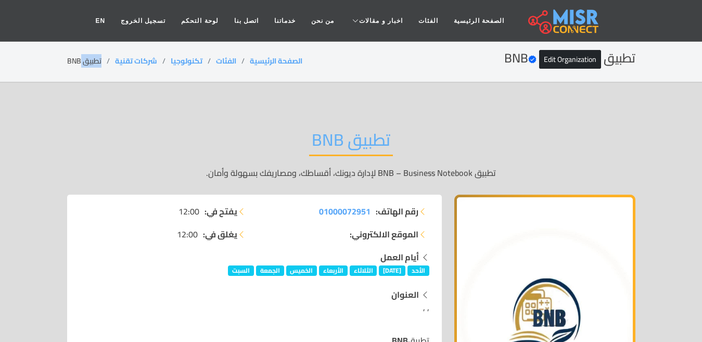
click at [100, 61] on li "تطبيق BNB" at bounding box center [91, 61] width 48 height 11
click at [96, 60] on li "تطبيق BNB" at bounding box center [91, 61] width 48 height 11
click at [96, 61] on li "تطبيق BNB" at bounding box center [91, 61] width 48 height 11
drag, startPoint x: 160, startPoint y: 60, endPoint x: 114, endPoint y: 60, distance: 45.3
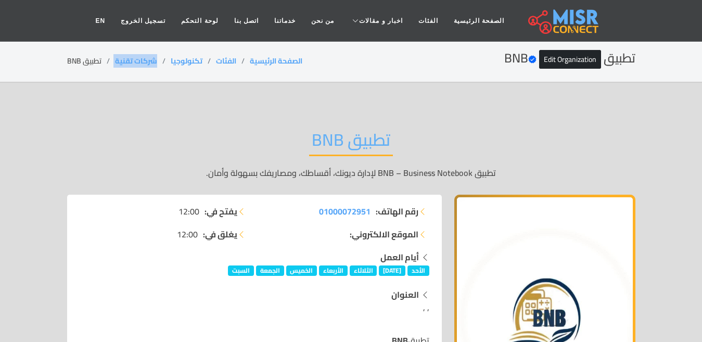
click at [114, 60] on ol "الصفحة الرئيسية الفئات تكنولوجيا شركات تقنية تطبيق BNB" at bounding box center [184, 61] width 235 height 11
copy ol "شركات تقنية"
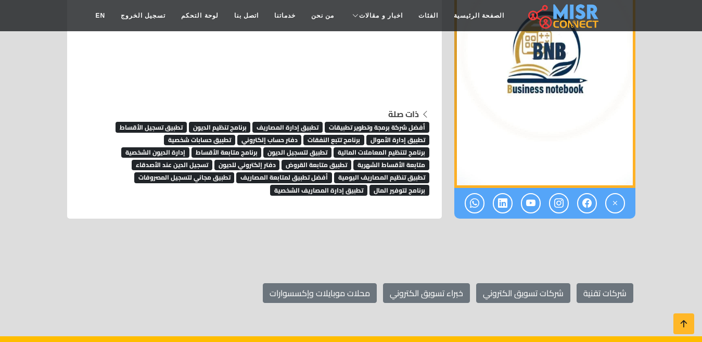
scroll to position [3787, 0]
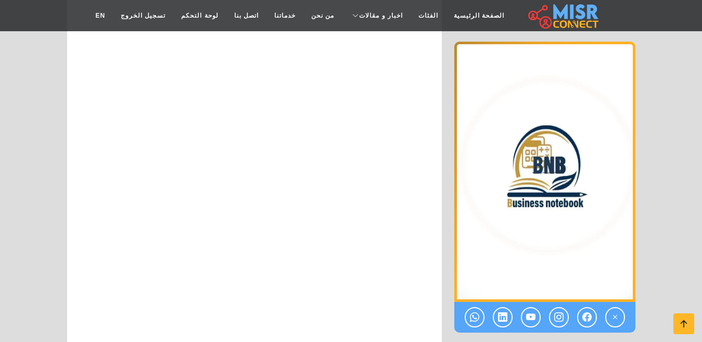
scroll to position [3475, 0]
click at [677, 328] on icon at bounding box center [683, 323] width 15 height 15
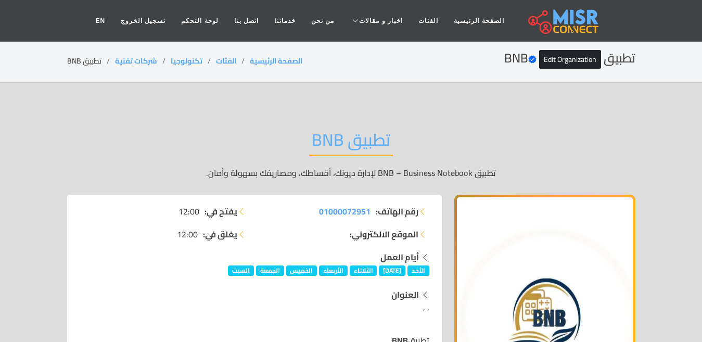
click at [98, 56] on li "تطبيق BNB" at bounding box center [91, 61] width 48 height 11
click at [99, 56] on li "تطبيق BNB" at bounding box center [91, 61] width 48 height 11
copy main "تطبيق BNB"
drag, startPoint x: 158, startPoint y: 60, endPoint x: 133, endPoint y: 69, distance: 25.8
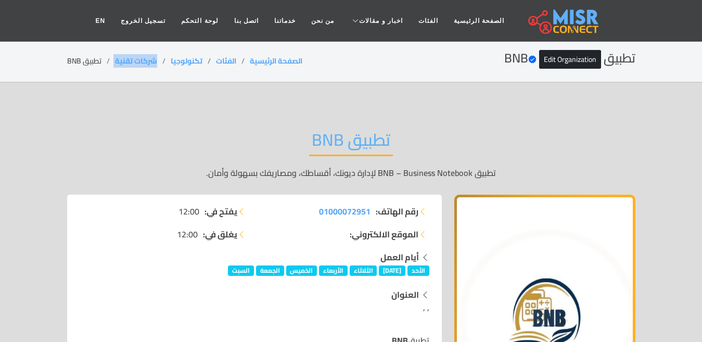
click at [112, 61] on ol "الصفحة الرئيسية الفئات تكنولوجيا شركات تقنية تطبيق BNB" at bounding box center [184, 61] width 235 height 11
copy ol "شركات تقنية"
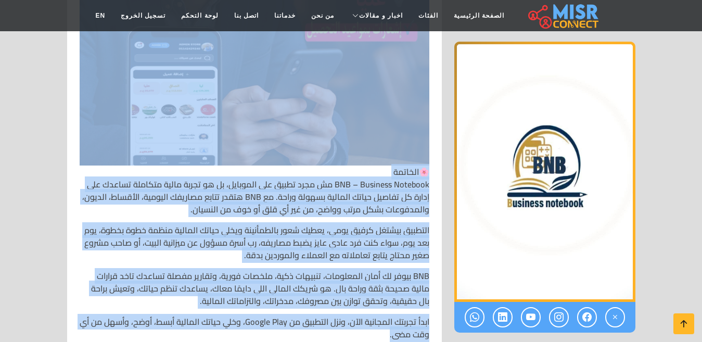
scroll to position [2965, 0]
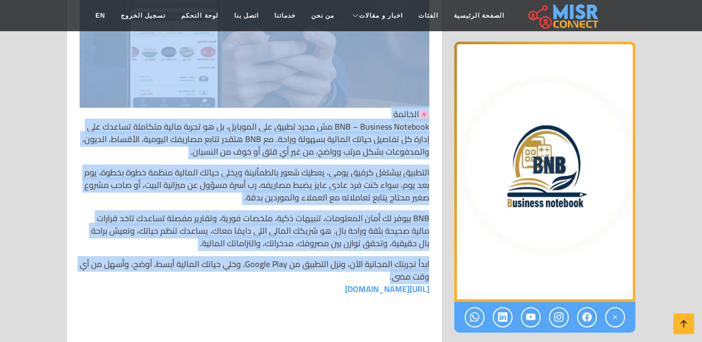
drag, startPoint x: 429, startPoint y: 132, endPoint x: 210, endPoint y: 278, distance: 263.6
copy div "lorem IPS 🔹dolors ametconse adipi **ELI** se doei temp incidi utlabo et dolorem…"
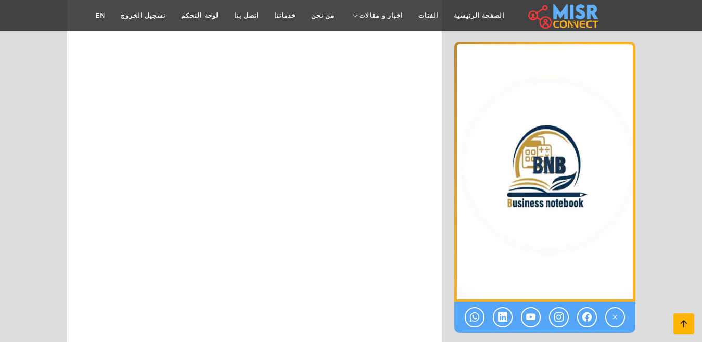
click at [687, 326] on icon at bounding box center [683, 323] width 15 height 15
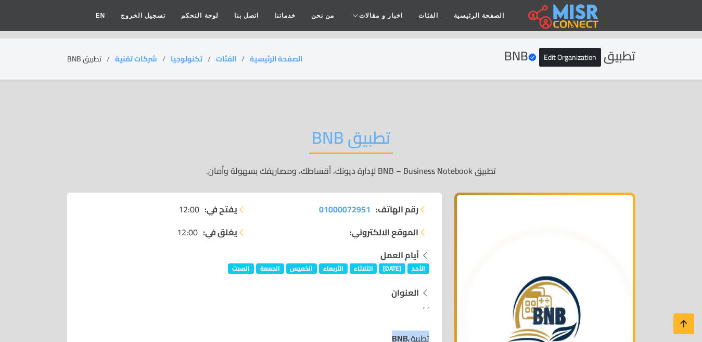
scroll to position [0, 0]
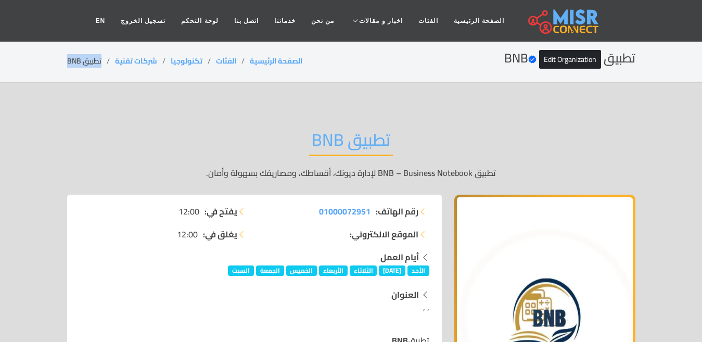
drag, startPoint x: 102, startPoint y: 62, endPoint x: 45, endPoint y: 66, distance: 57.3
click at [45, 66] on section "تطبيق BNB Verified account Edit Organization الصفحة الرئيسية الفئات تكنولوجيا ش…" at bounding box center [351, 62] width 702 height 42
copy li "تطبيق BNB"
drag, startPoint x: 159, startPoint y: 56, endPoint x: 114, endPoint y: 64, distance: 45.0
click at [114, 64] on ol "الصفحة الرئيسية الفئات تكنولوجيا شركات تقنية تطبيق BNB" at bounding box center [184, 61] width 235 height 11
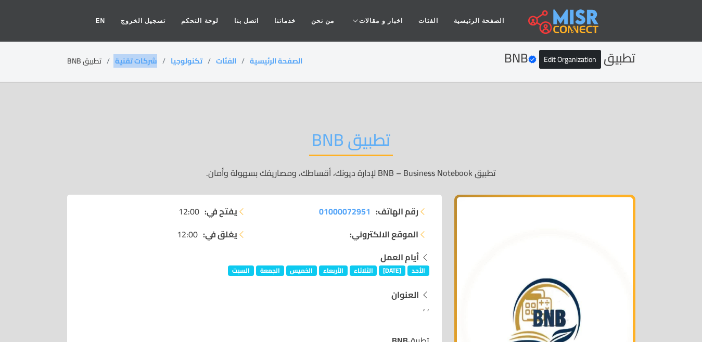
copy ol "شركات تقنية"
click at [80, 66] on li "تطبيق BNB" at bounding box center [91, 61] width 48 height 11
click at [81, 66] on li "تطبيق BNB" at bounding box center [91, 61] width 48 height 11
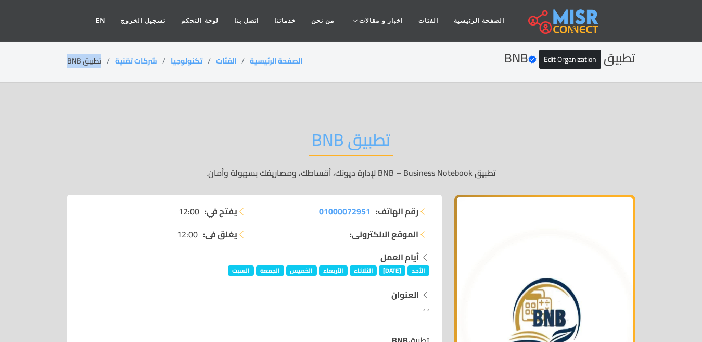
click at [81, 66] on li "تطبيق BNB" at bounding box center [91, 61] width 48 height 11
copy main "تطبيق BNB"
drag, startPoint x: 160, startPoint y: 57, endPoint x: 110, endPoint y: 64, distance: 50.4
click at [110, 64] on ol "الصفحة الرئيسية الفئات تكنولوجيا شركات تقنية تطبيق BNB" at bounding box center [184, 61] width 235 height 11
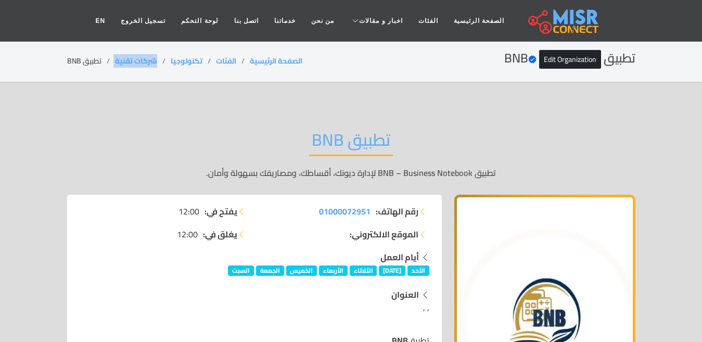
copy ol "شركات تقنية"
